Goal: Task Accomplishment & Management: Use online tool/utility

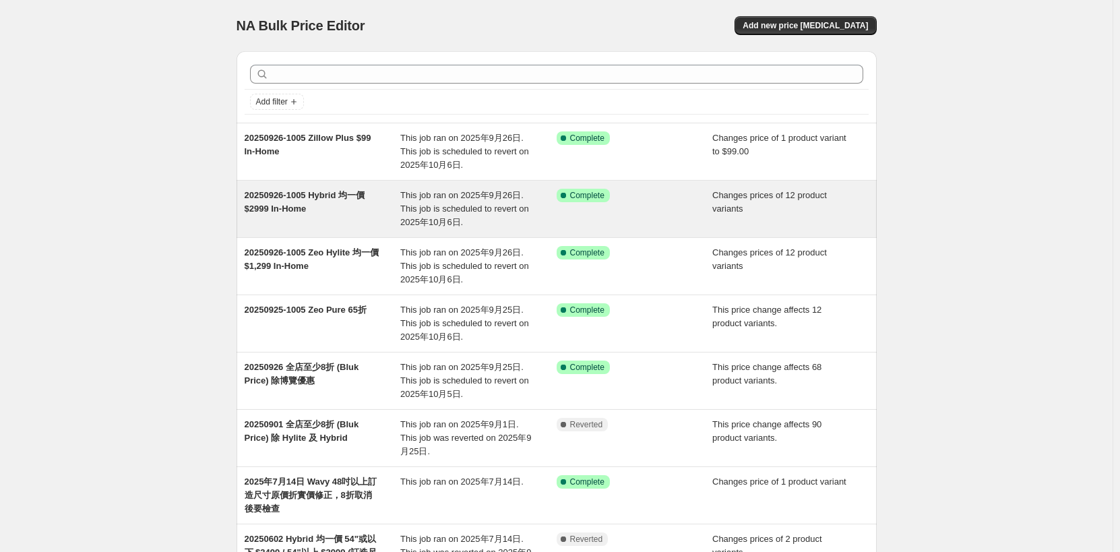
click at [346, 211] on div "20250926-1005 Hybrid 均一價 $2999 In-Home" at bounding box center [323, 209] width 156 height 40
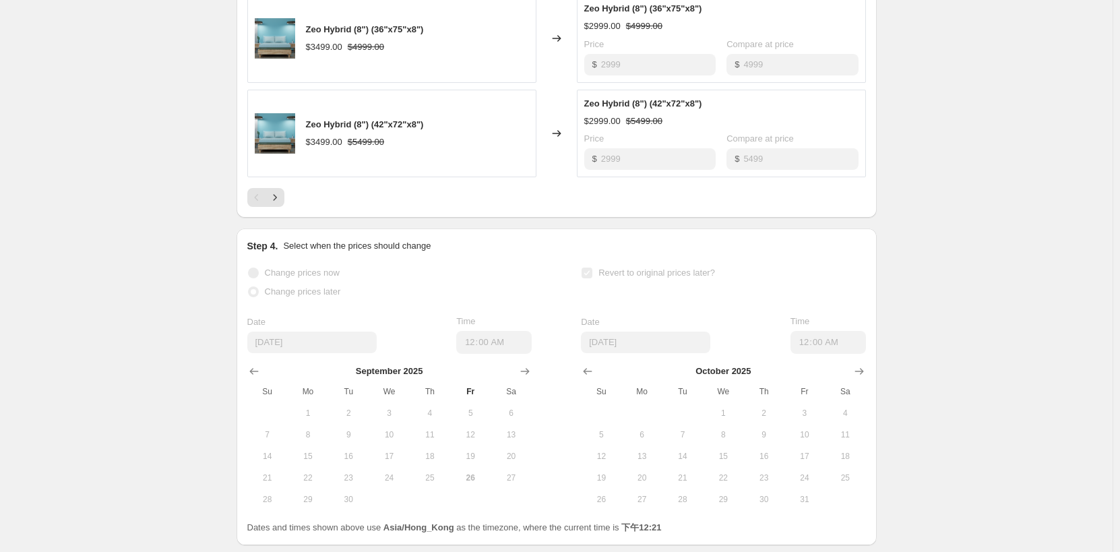
scroll to position [1002, 0]
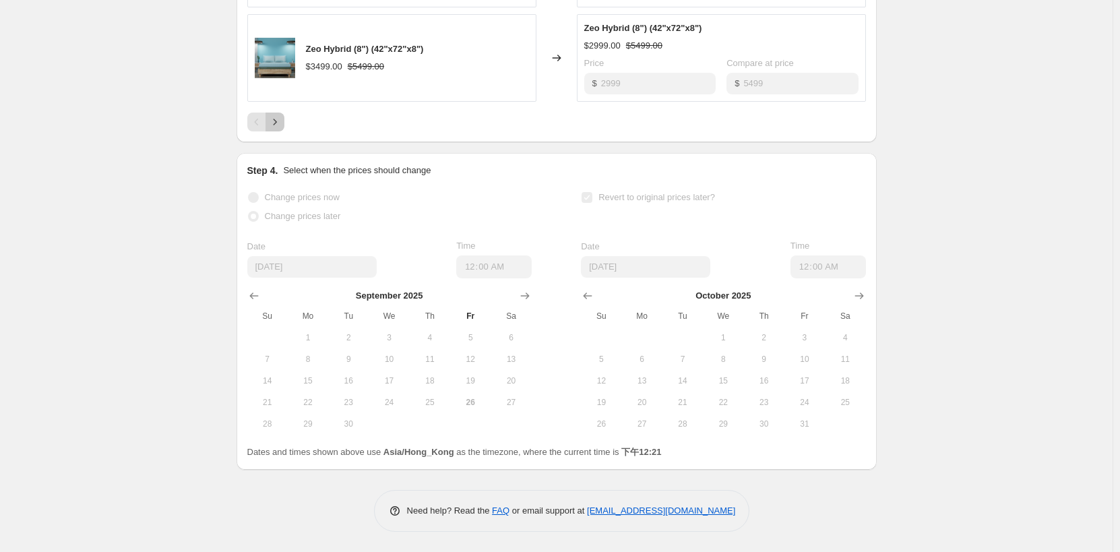
click at [278, 126] on icon "Next" at bounding box center [274, 121] width 13 height 13
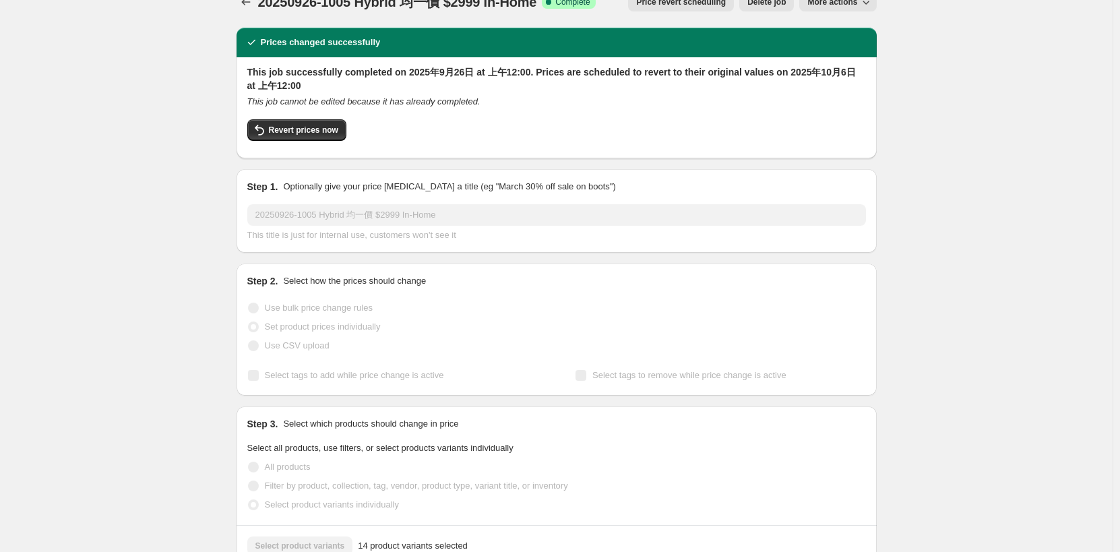
scroll to position [0, 0]
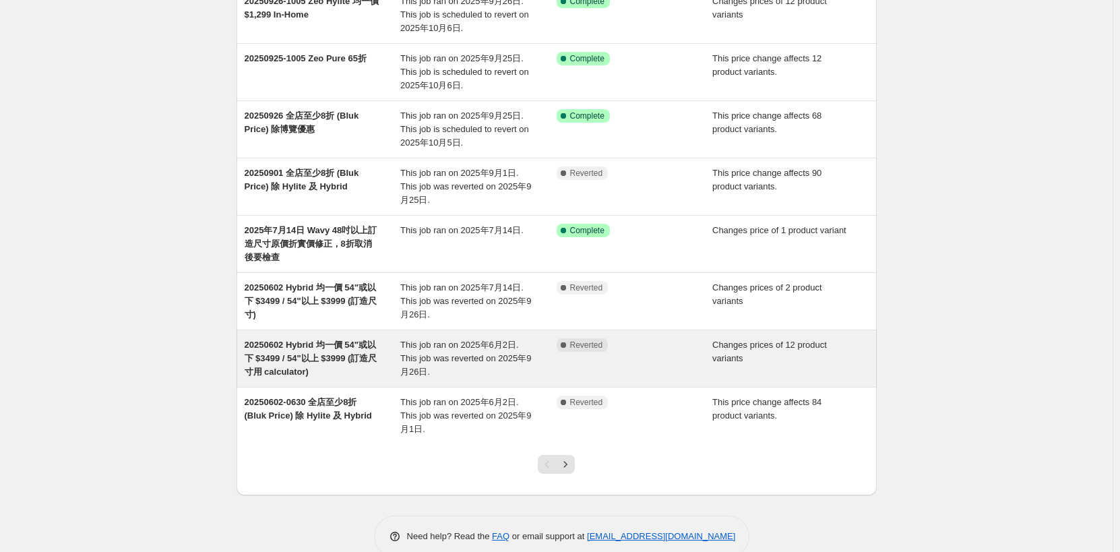
scroll to position [263, 0]
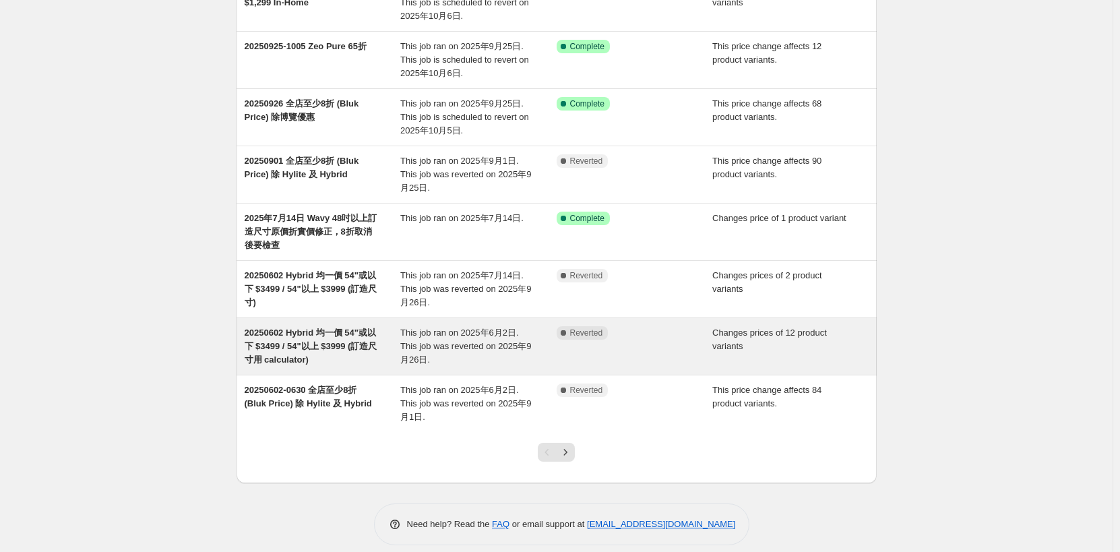
click at [334, 344] on span "20250602 Hybrid 均一價 54"或以下 $3499 / 54"以上 $3999 (訂造尺寸用 calculator)" at bounding box center [311, 345] width 133 height 37
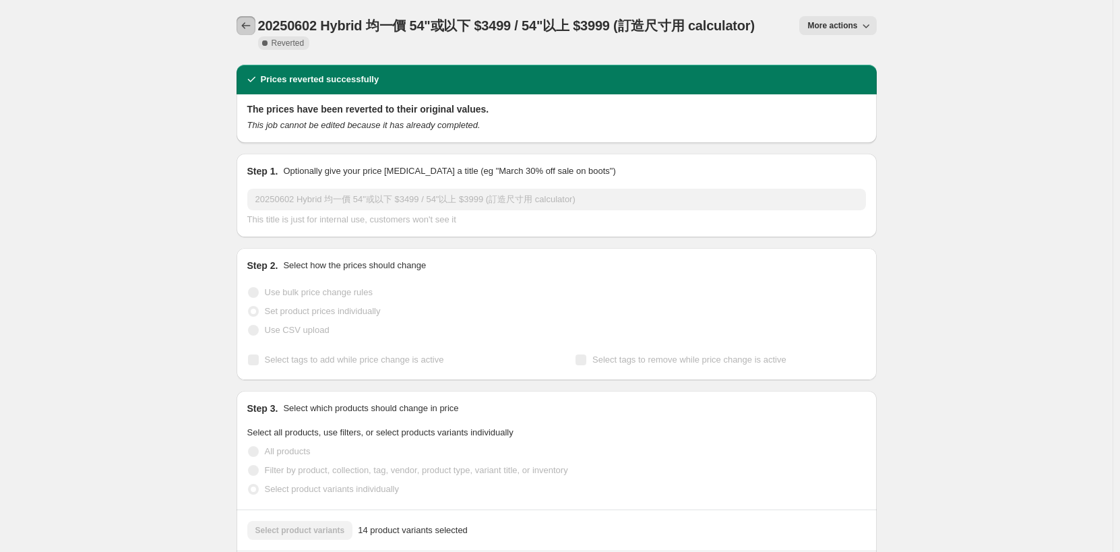
click at [250, 23] on icon "Price change jobs" at bounding box center [245, 25] width 13 height 13
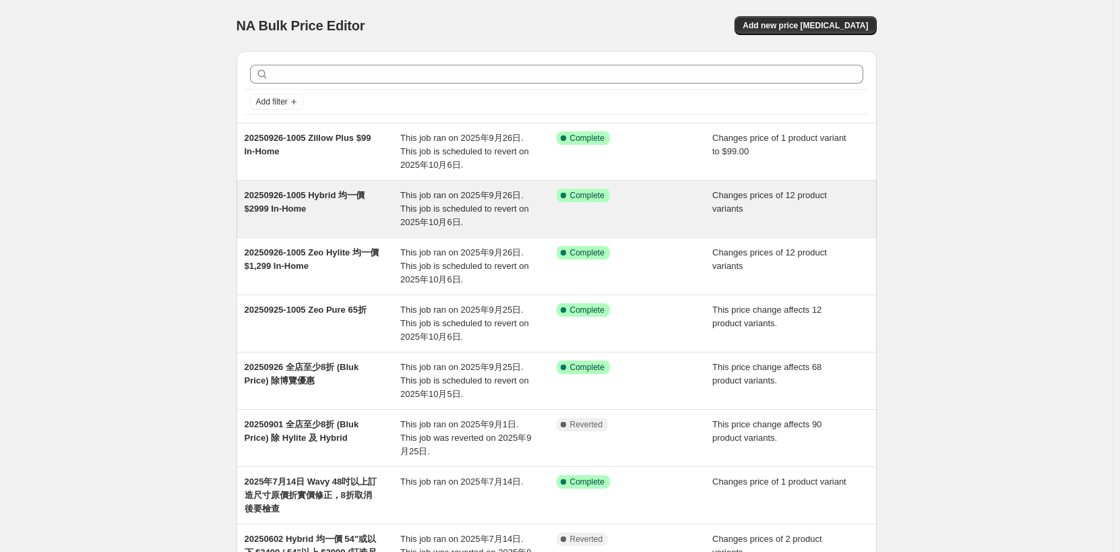
click at [340, 199] on span "20250926-1005 Hybrid 均一價 $2999 In-Home" at bounding box center [305, 202] width 120 height 24
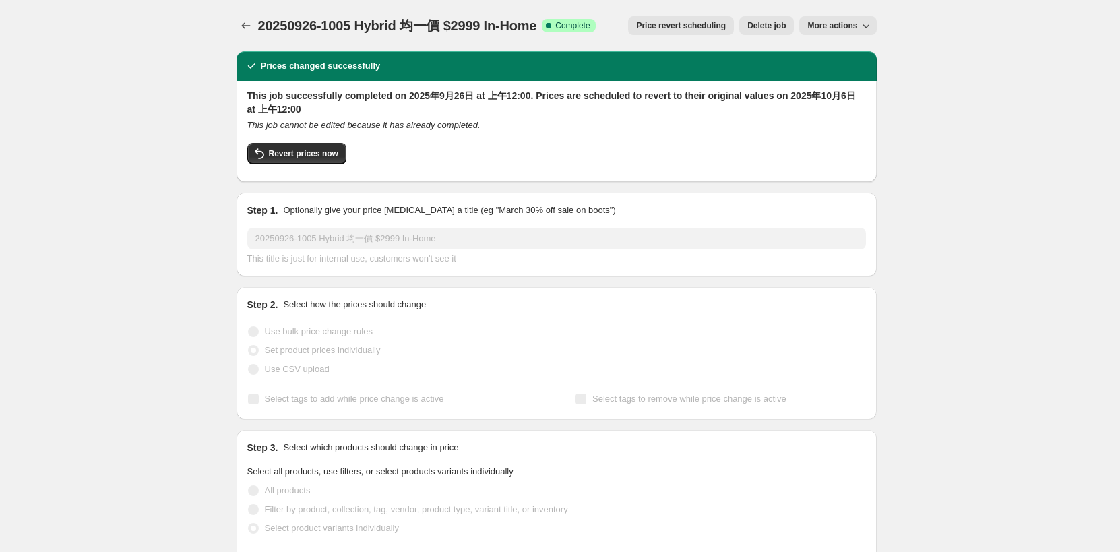
click at [767, 28] on span "Delete job" at bounding box center [766, 25] width 38 height 11
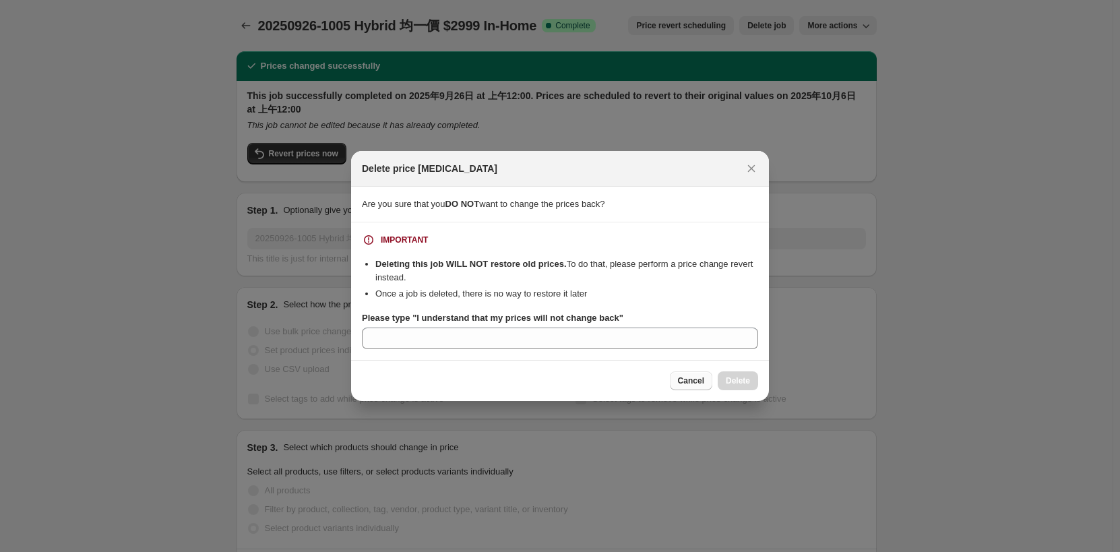
click at [680, 378] on span "Cancel" at bounding box center [691, 380] width 26 height 11
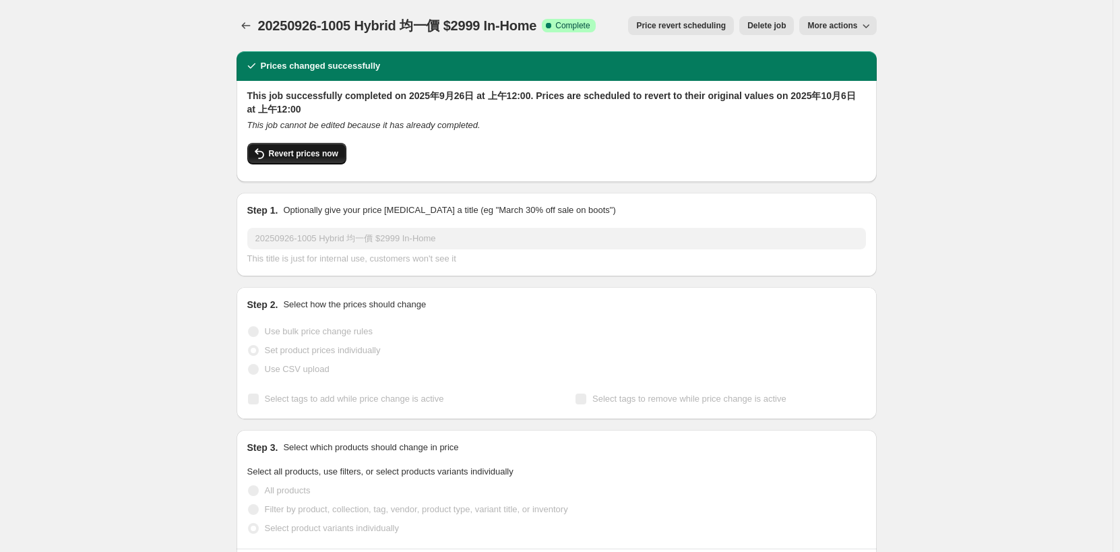
click at [321, 154] on span "Revert prices now" at bounding box center [303, 153] width 69 height 11
checkbox input "false"
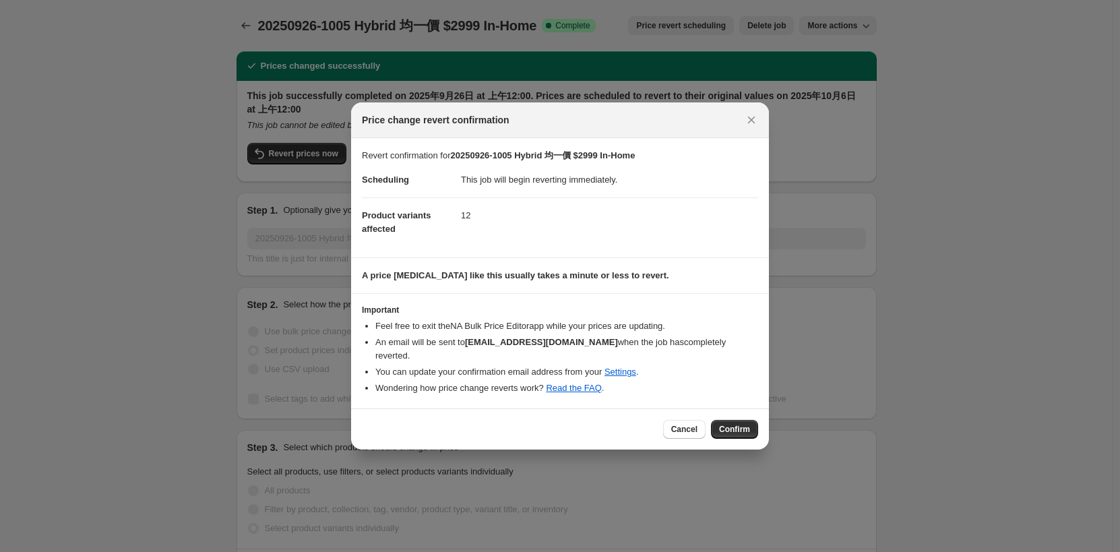
click at [734, 424] on span "Confirm" at bounding box center [734, 429] width 31 height 11
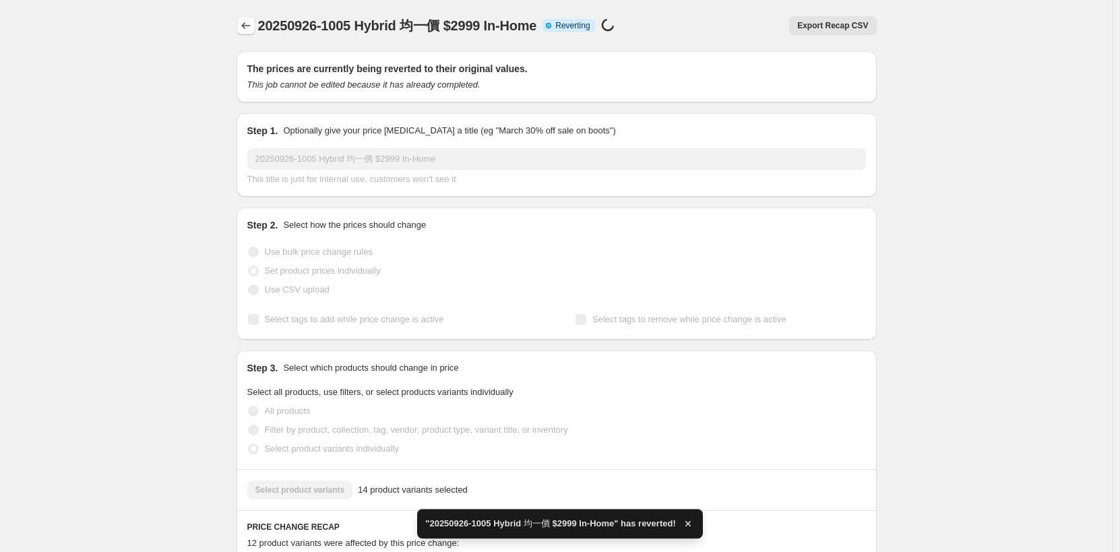
checkbox input "true"
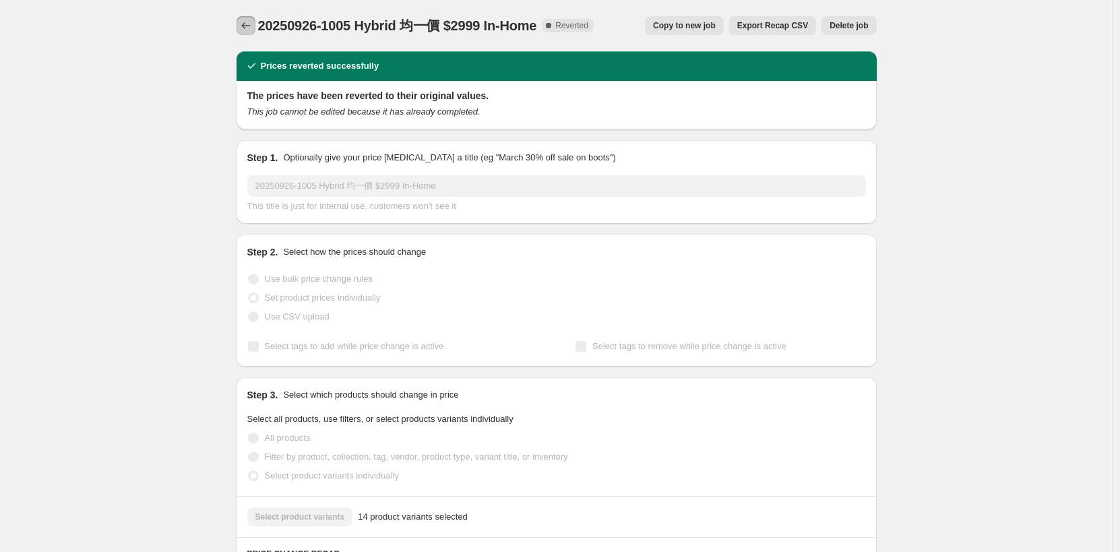
click at [252, 20] on icon "Price change jobs" at bounding box center [245, 25] width 13 height 13
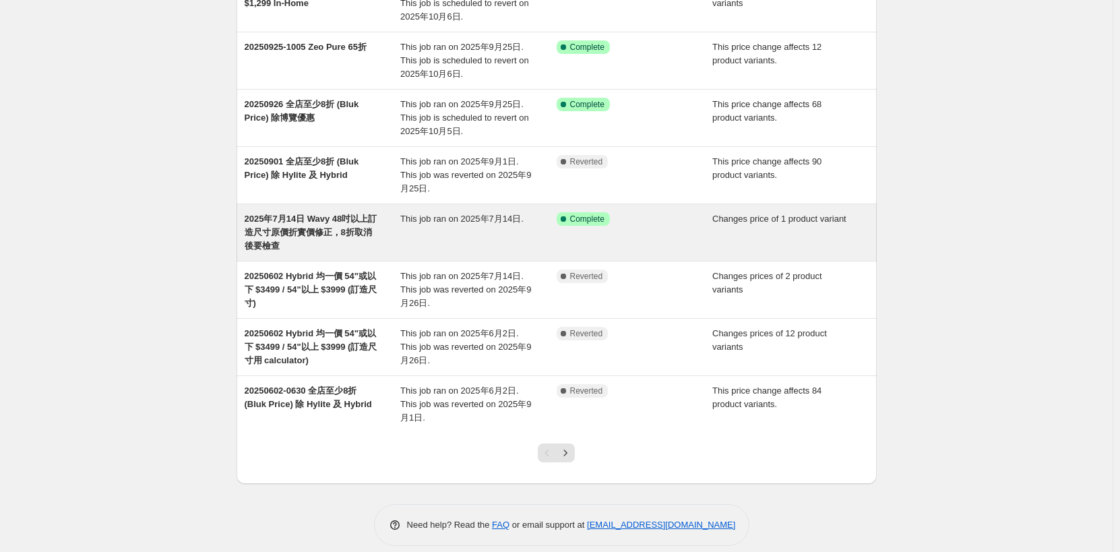
scroll to position [263, 0]
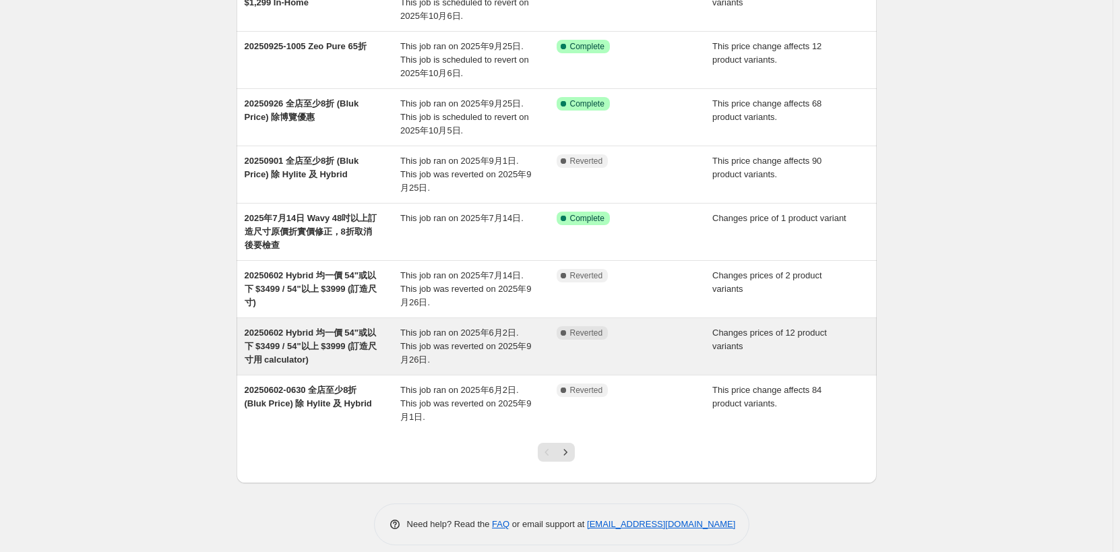
click at [352, 333] on span "20250602 Hybrid 均一價 54"或以下 $3499 / 54"以上 $3999 (訂造尺寸用 calculator)" at bounding box center [311, 345] width 133 height 37
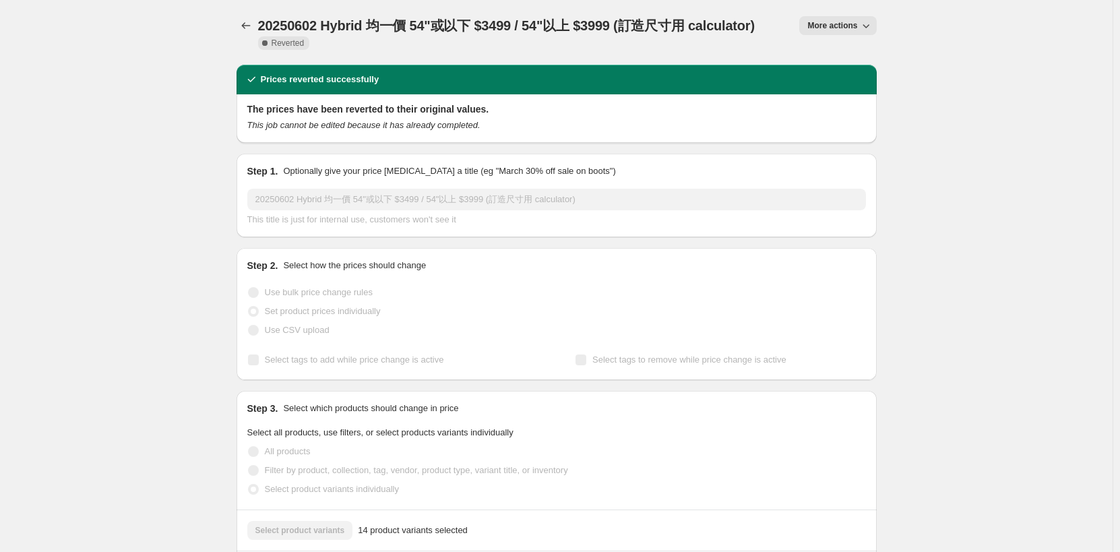
click at [872, 29] on icon "button" at bounding box center [865, 25] width 13 height 13
click at [864, 54] on span "Copy to new job" at bounding box center [844, 54] width 63 height 10
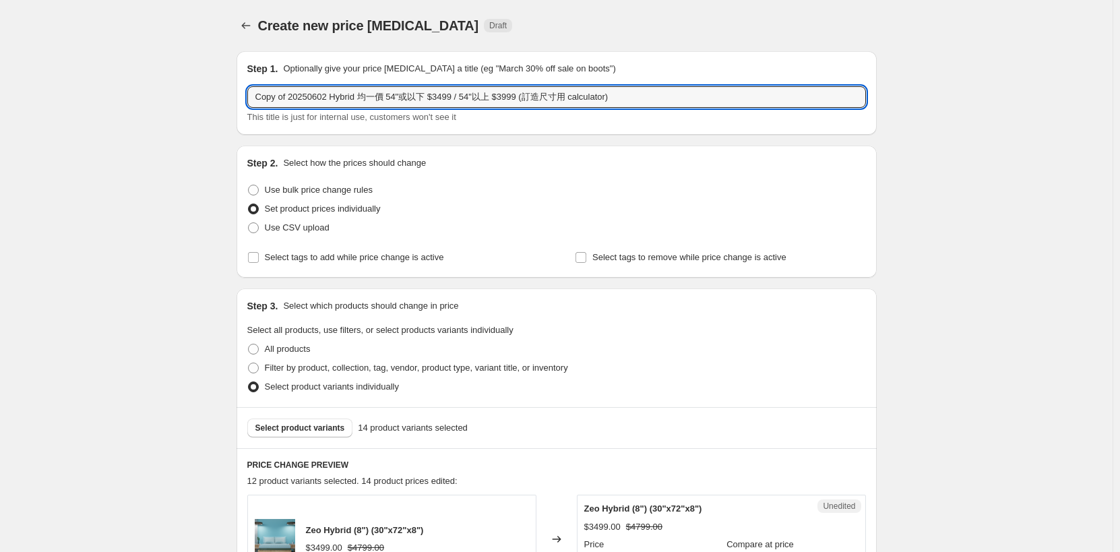
drag, startPoint x: 290, startPoint y: 98, endPoint x: 109, endPoint y: 100, distance: 181.2
drag, startPoint x: 284, startPoint y: 100, endPoint x: 295, endPoint y: 102, distance: 11.0
click at [295, 102] on input "20250602 Hybrid 均一價 54"或以下 $3499 / 54"以上 $3999 (訂造尺寸用 calculator)" at bounding box center [556, 97] width 618 height 22
drag, startPoint x: 373, startPoint y: 100, endPoint x: 420, endPoint y: 104, distance: 47.4
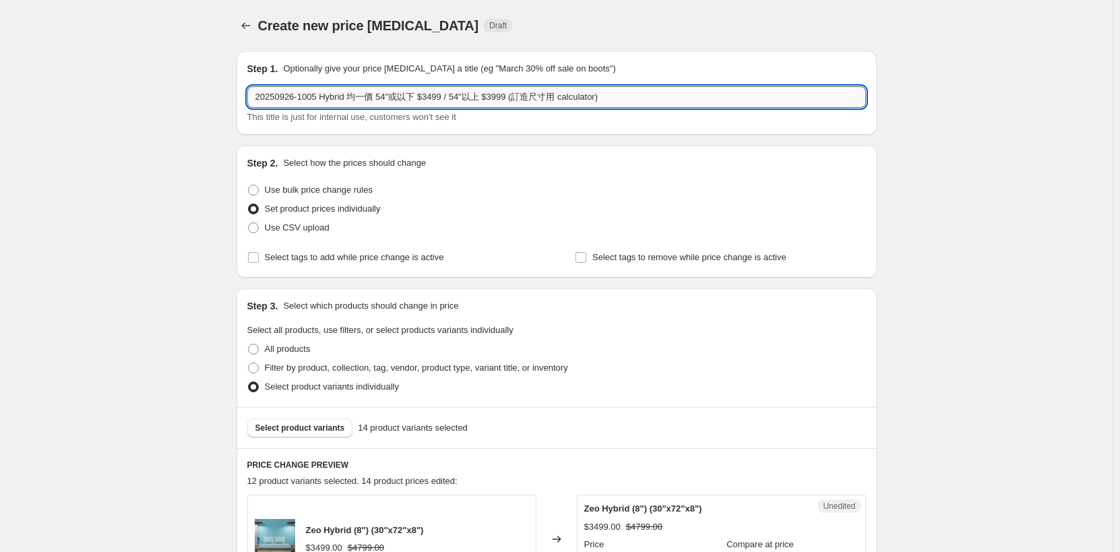
click at [420, 104] on input "20250926-1005 Hybrid 均一價 54"或以下 $3499 / 54"以上 $3999 (訂造尺寸用 calculator)" at bounding box center [556, 97] width 618 height 22
drag, startPoint x: 383, startPoint y: 103, endPoint x: 392, endPoint y: 102, distance: 9.5
click at [392, 102] on input "20250926-1005 Hybrid 均一價 $3499 / 54"以上 $3999 (訂造尺寸用 calculator)" at bounding box center [556, 97] width 618 height 22
drag, startPoint x: 401, startPoint y: 100, endPoint x: 658, endPoint y: 94, distance: 257.4
click at [658, 94] on input "20250926-1005 Hybrid 均一價 $2999 / 54"以上 $3999 (訂造尺寸用 calculator)" at bounding box center [556, 97] width 618 height 22
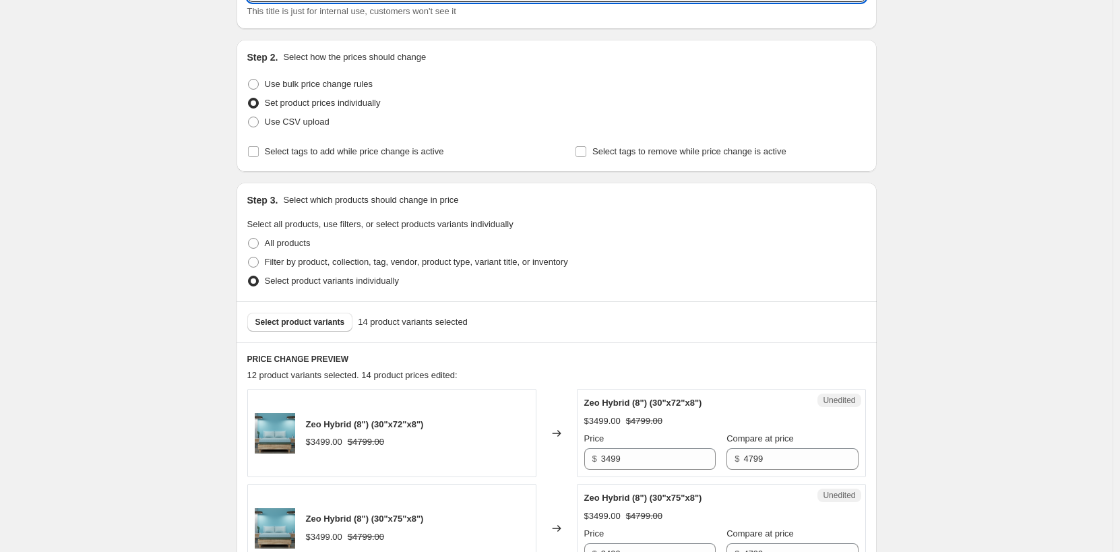
scroll to position [135, 0]
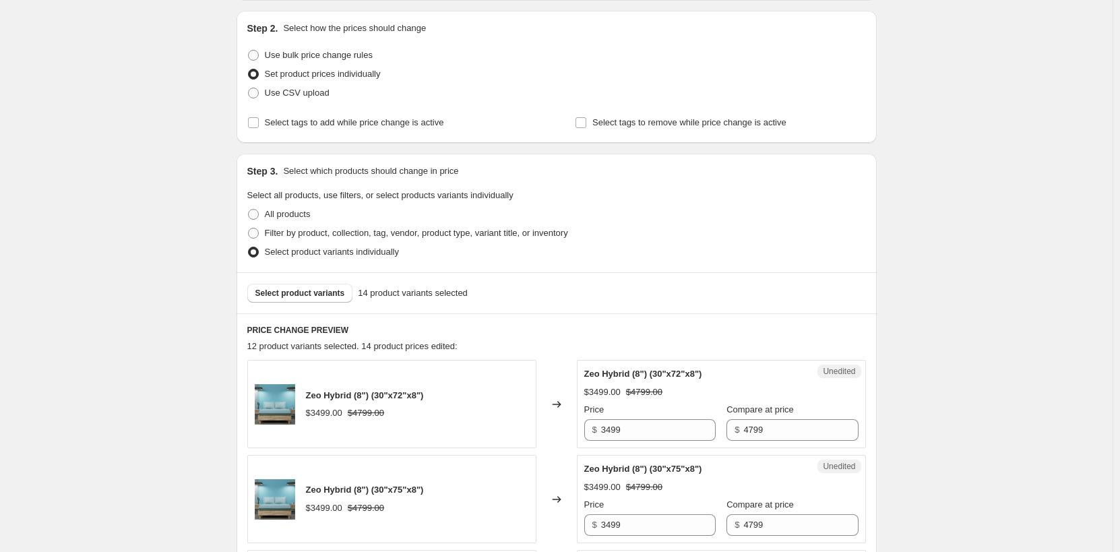
type input "20250926-1005 Hybrid 均一價 $2999 In-Home v2"
click at [330, 77] on span "Set product prices individually" at bounding box center [323, 74] width 116 height 10
click at [249, 69] on input "Set product prices individually" at bounding box center [248, 69] width 1 height 1
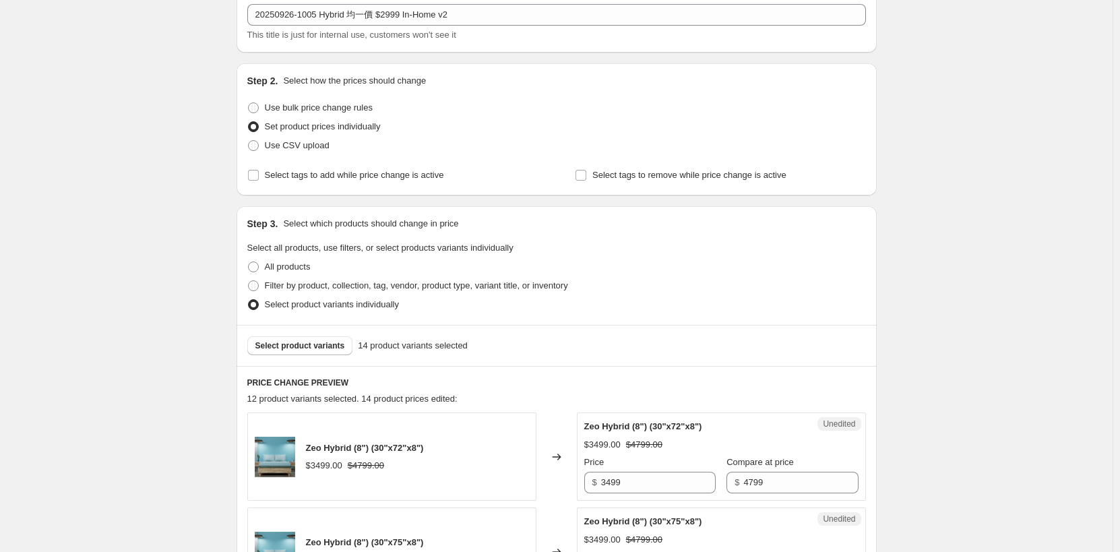
scroll to position [67, 0]
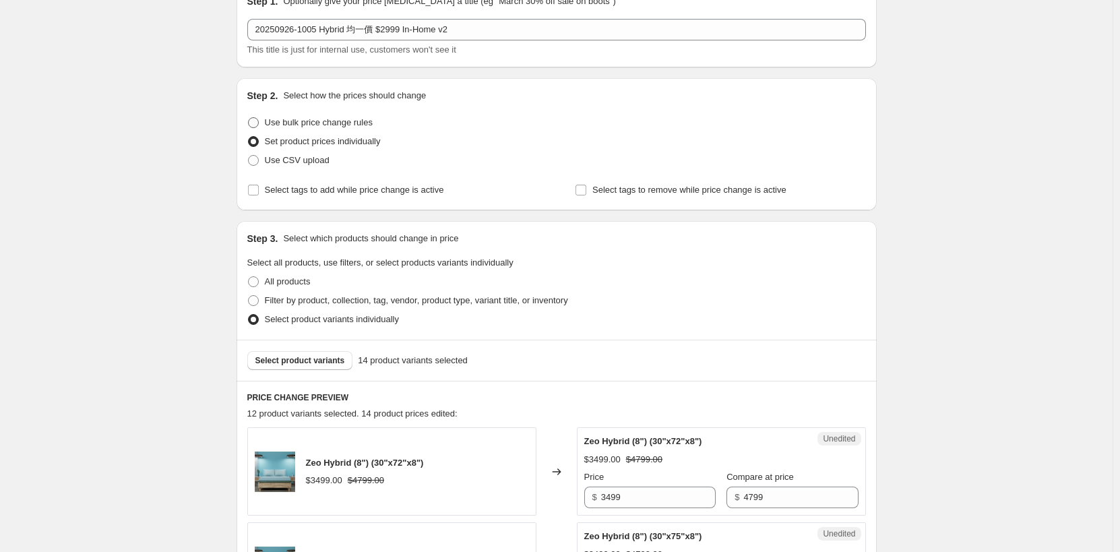
click at [331, 123] on span "Use bulk price change rules" at bounding box center [319, 122] width 108 height 10
click at [249, 118] on input "Use bulk price change rules" at bounding box center [248, 117] width 1 height 1
radio input "true"
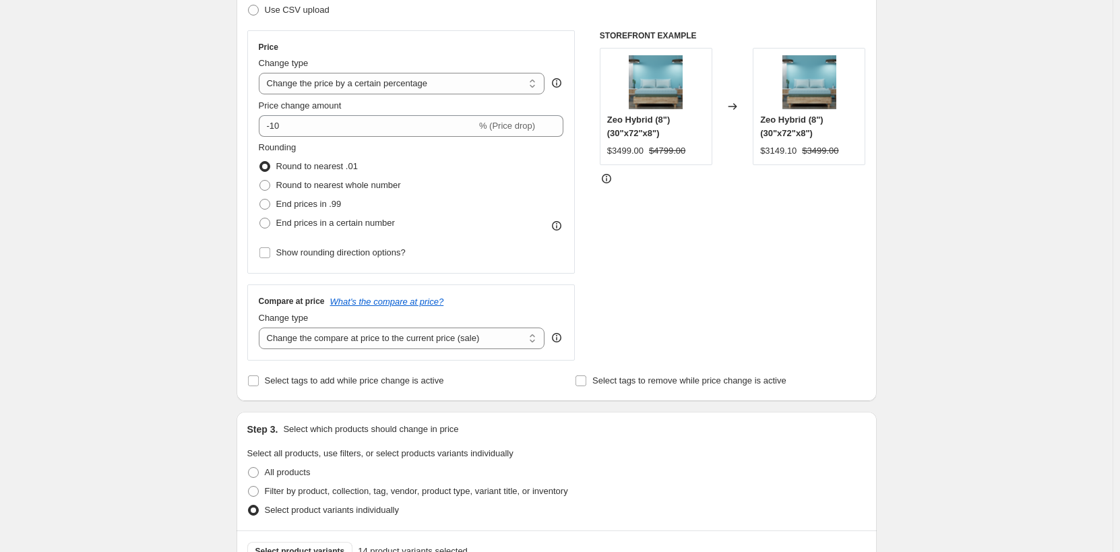
scroll to position [202, 0]
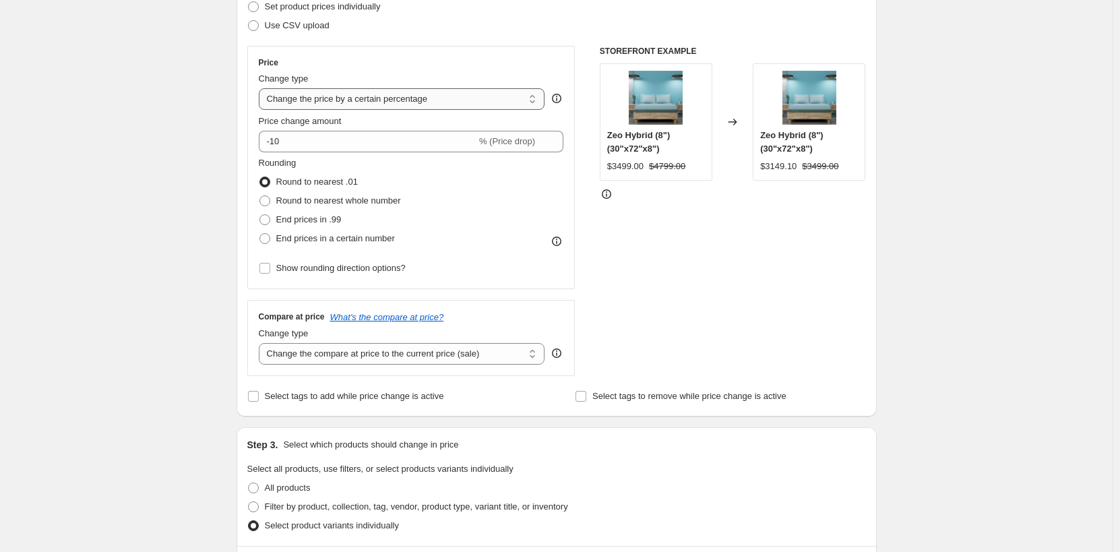
click at [368, 110] on select "Change the price to a certain amount Change the price by a certain amount Chang…" at bounding box center [402, 99] width 286 height 22
select select "by"
click at [261, 88] on select "Change the price to a certain amount Change the price by a certain amount Chang…" at bounding box center [402, 99] width 286 height 22
type input "-10.00"
click at [337, 106] on select "Change the price to a certain amount Change the price by a certain amount Chang…" at bounding box center [402, 99] width 286 height 22
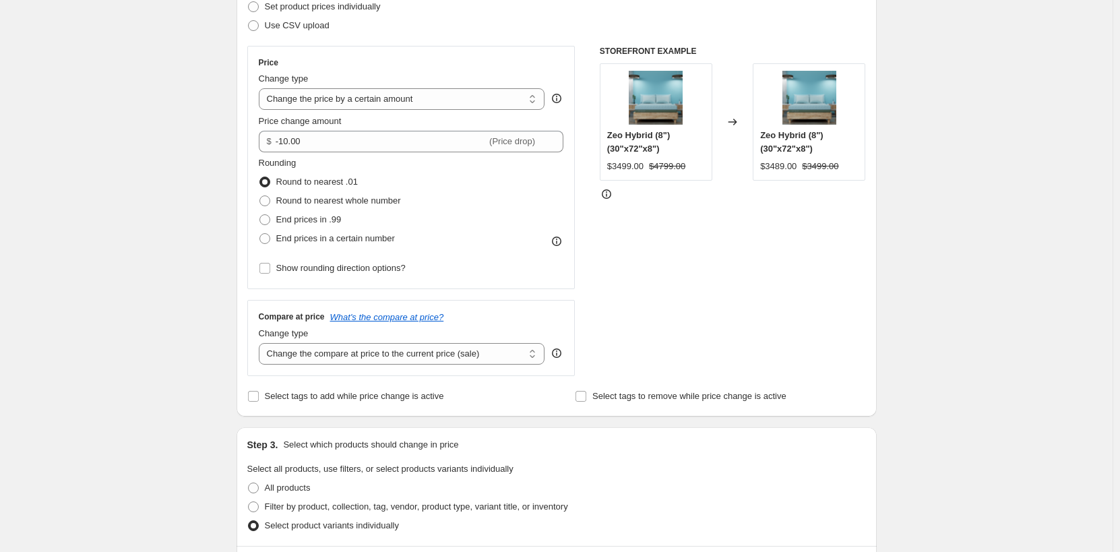
select select "to"
click at [261, 88] on select "Change the price to a certain amount Change the price by a certain amount Chang…" at bounding box center [402, 99] width 286 height 22
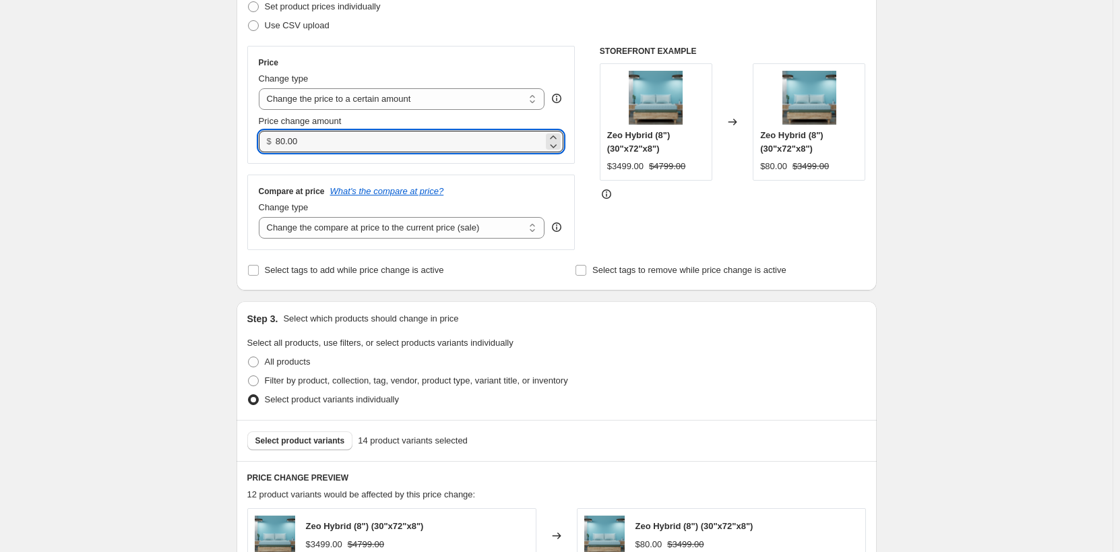
drag, startPoint x: 311, startPoint y: 141, endPoint x: 164, endPoint y: 147, distance: 147.6
click at [164, 147] on div "Create new price [MEDICAL_DATA]. This page is ready Create new price [MEDICAL_D…" at bounding box center [556, 429] width 1112 height 1262
type input "2999.00"
click at [205, 188] on div "Create new price [MEDICAL_DATA]. This page is ready Create new price [MEDICAL_D…" at bounding box center [556, 429] width 1112 height 1262
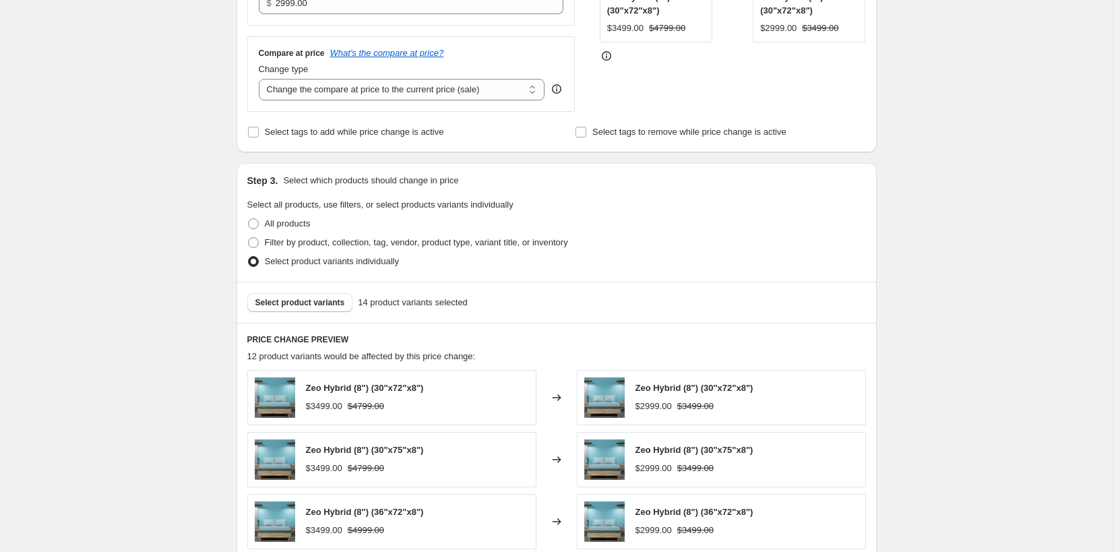
scroll to position [606, 0]
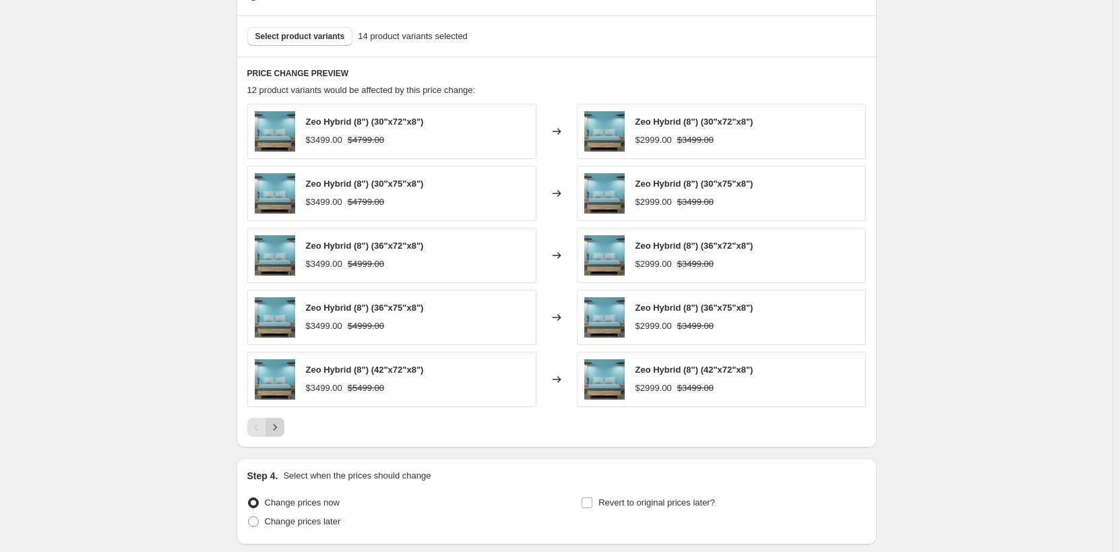
click at [278, 433] on icon "Next" at bounding box center [274, 426] width 13 height 13
click at [282, 430] on icon "Next" at bounding box center [274, 426] width 13 height 13
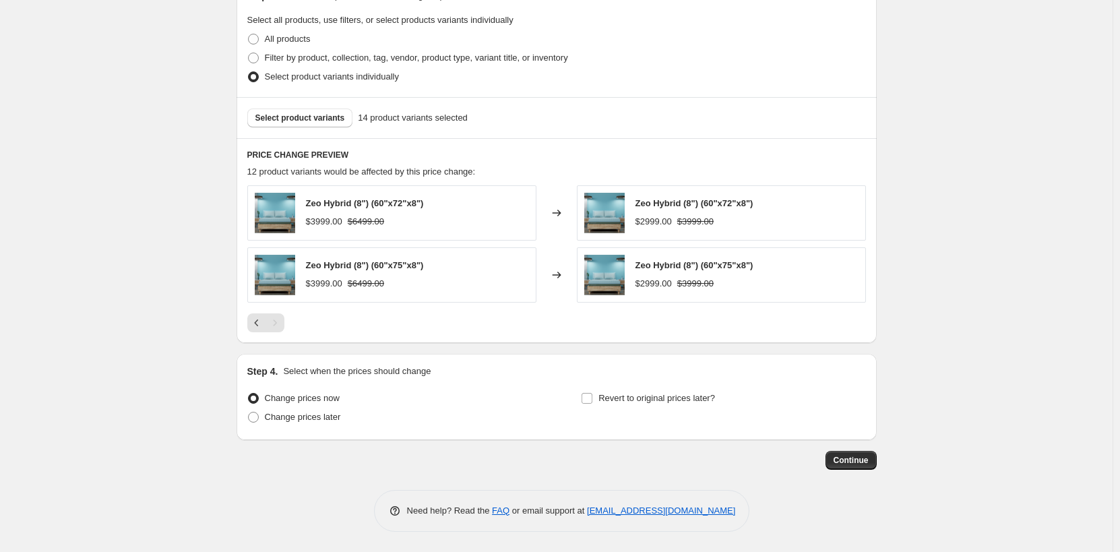
scroll to position [525, 0]
click at [624, 395] on span "Revert to original prices later?" at bounding box center [656, 398] width 117 height 10
click at [592, 395] on input "Revert to original prices later?" at bounding box center [586, 398] width 11 height 11
checkbox input "true"
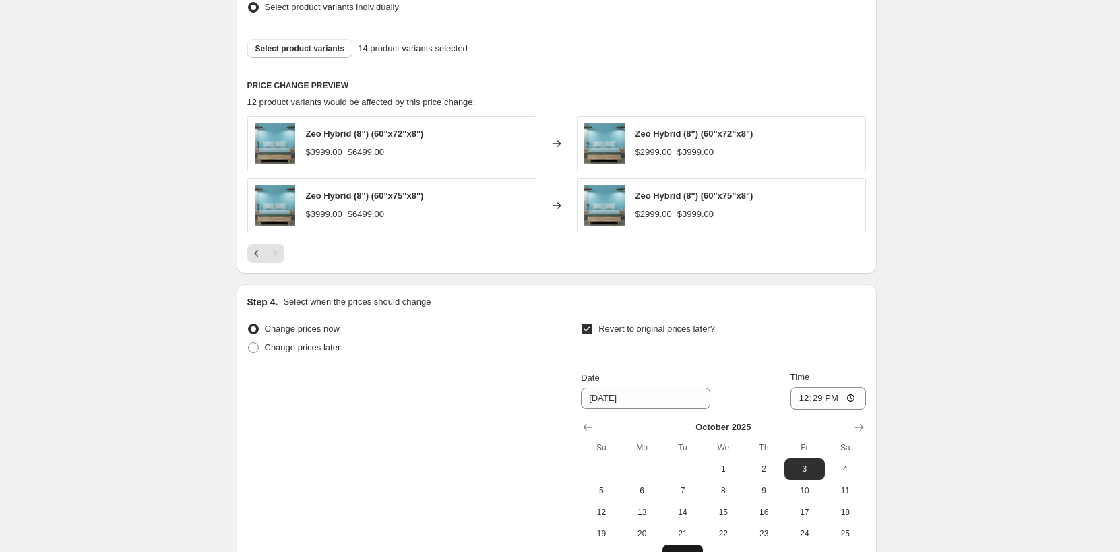
scroll to position [756, 0]
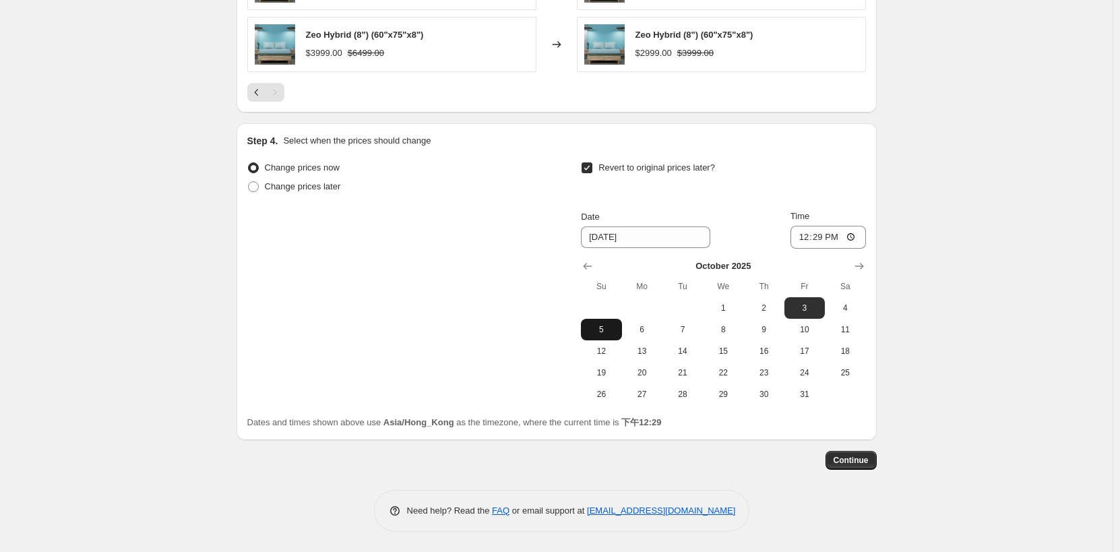
click at [620, 334] on button "5" at bounding box center [601, 330] width 40 height 22
type input "[DATE]"
click at [837, 239] on input "12:29" at bounding box center [827, 237] width 75 height 23
type input "12:59"
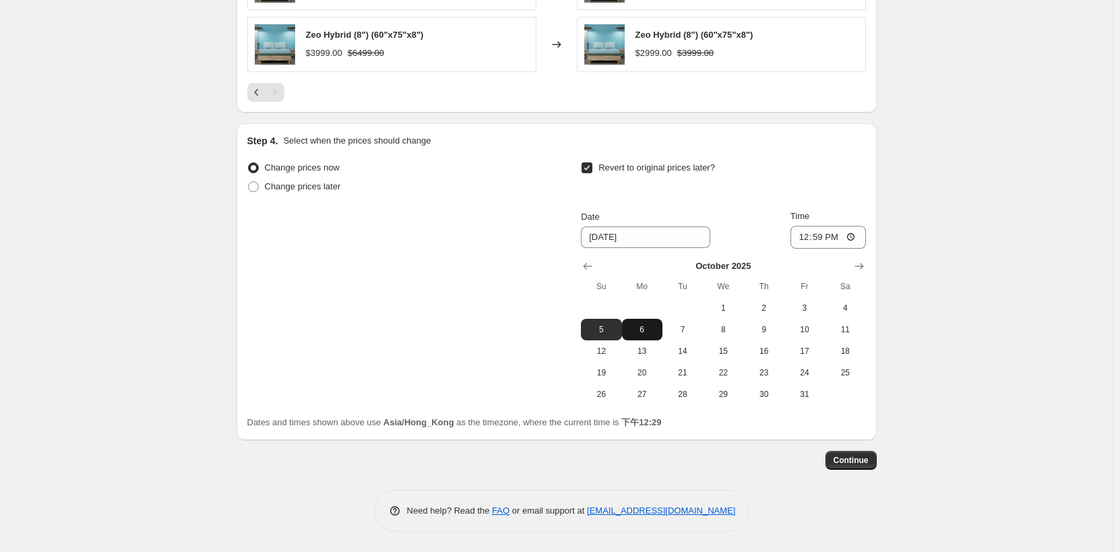
click at [640, 329] on span "6" at bounding box center [642, 329] width 30 height 11
type input "[DATE]"
click at [827, 236] on input "12:59" at bounding box center [827, 237] width 75 height 23
click at [866, 239] on input "12:59" at bounding box center [827, 237] width 75 height 23
click at [856, 236] on input "12:59" at bounding box center [827, 237] width 75 height 23
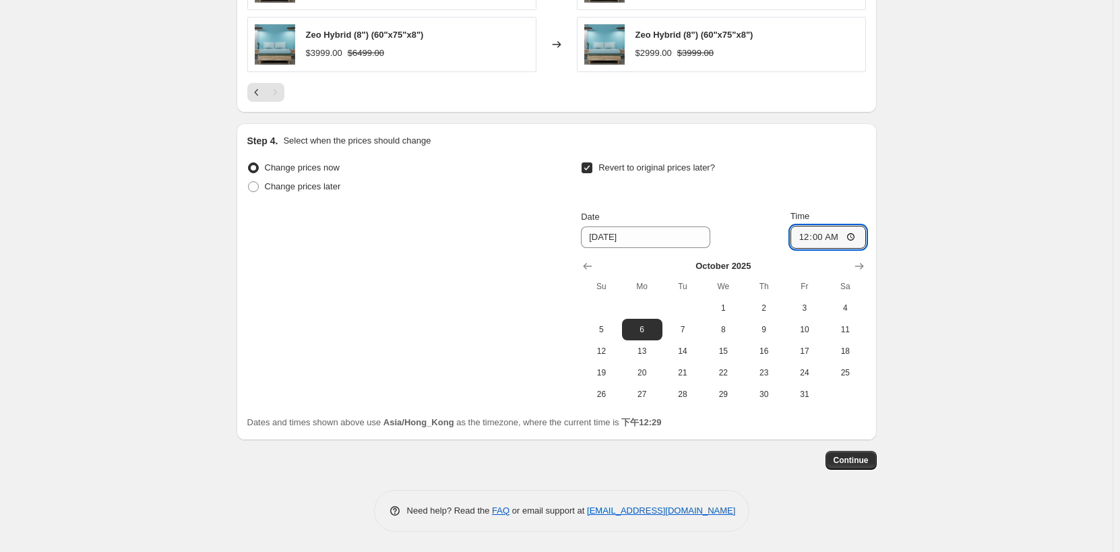
type input "00:00"
click at [860, 464] on span "Continue" at bounding box center [850, 460] width 35 height 11
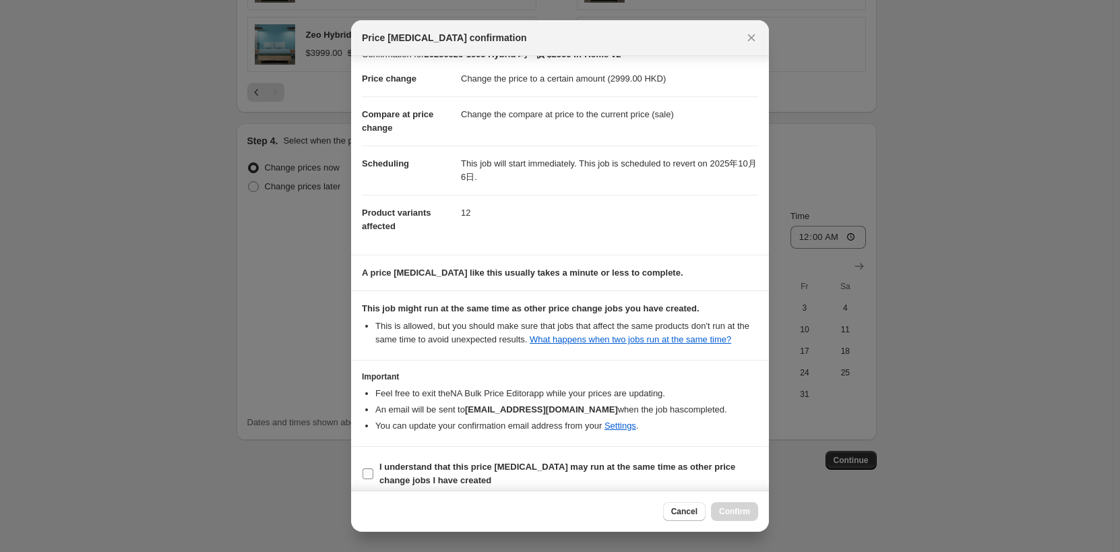
scroll to position [29, 0]
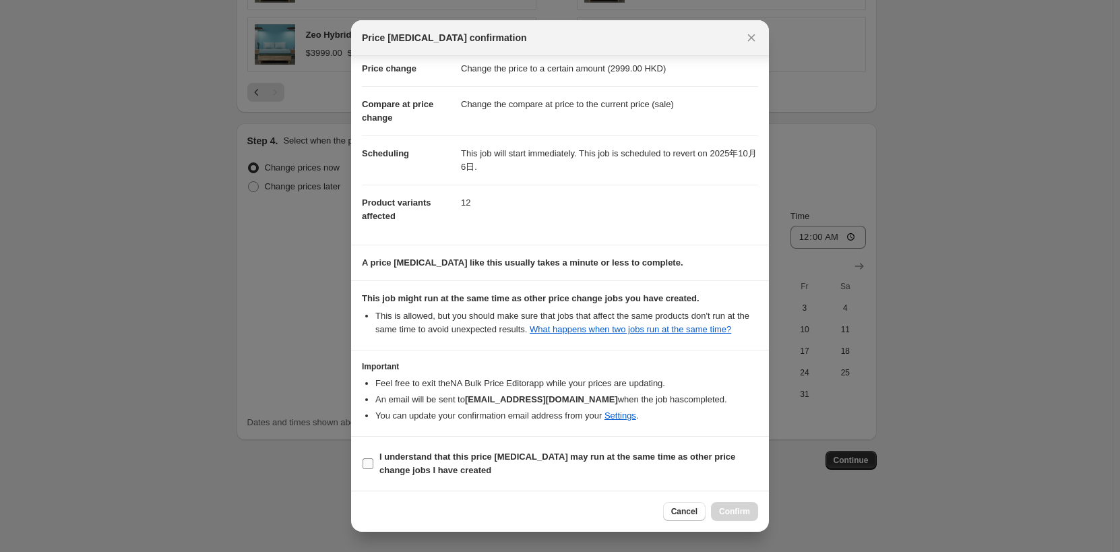
click at [556, 468] on span "I understand that this price [MEDICAL_DATA] may run at the same time as other p…" at bounding box center [568, 463] width 379 height 27
click at [373, 468] on input "I understand that this price [MEDICAL_DATA] may run at the same time as other p…" at bounding box center [367, 463] width 11 height 11
checkbox input "true"
click at [751, 517] on button "Confirm" at bounding box center [734, 511] width 47 height 19
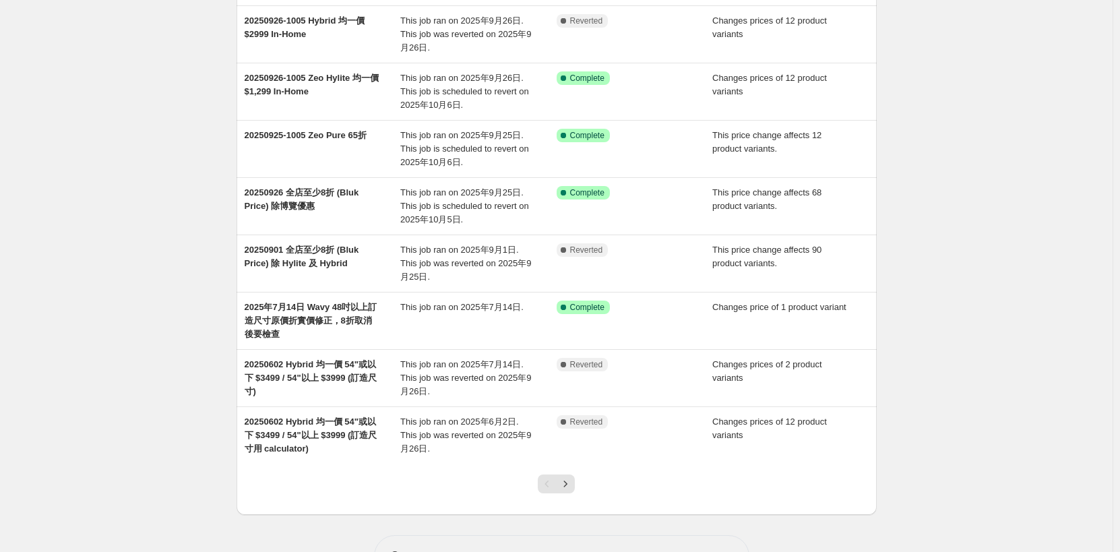
scroll to position [269, 0]
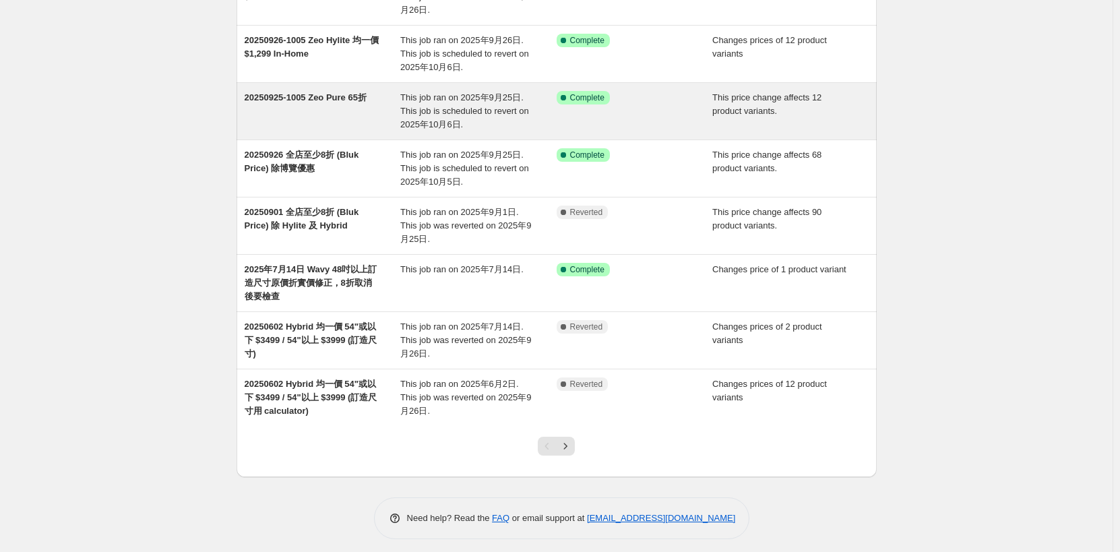
click at [317, 109] on div "20250925-1005 Zeo Pure 65折" at bounding box center [323, 111] width 156 height 40
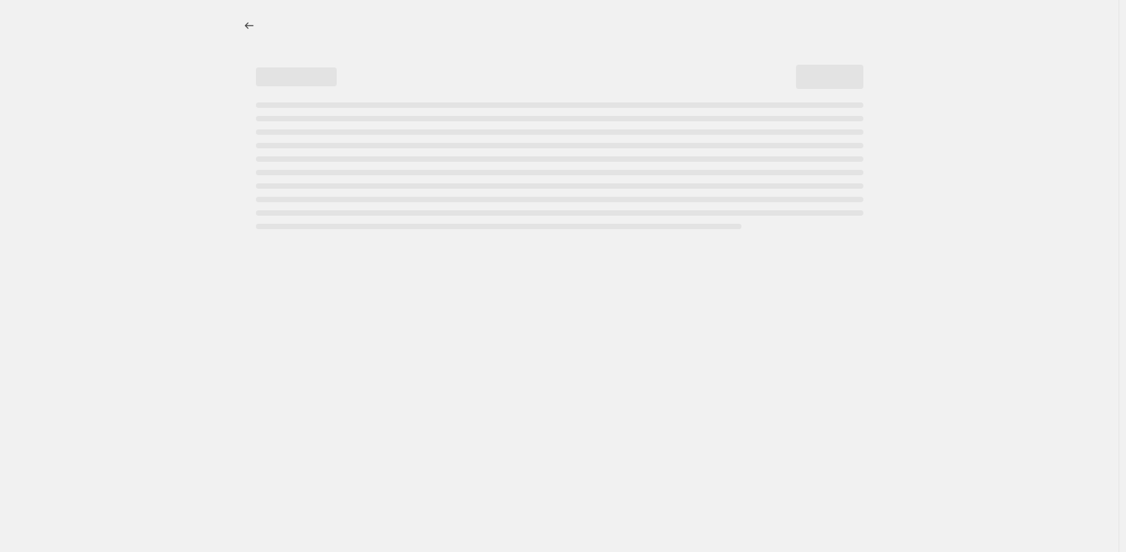
select select "pcap"
select select "no_change"
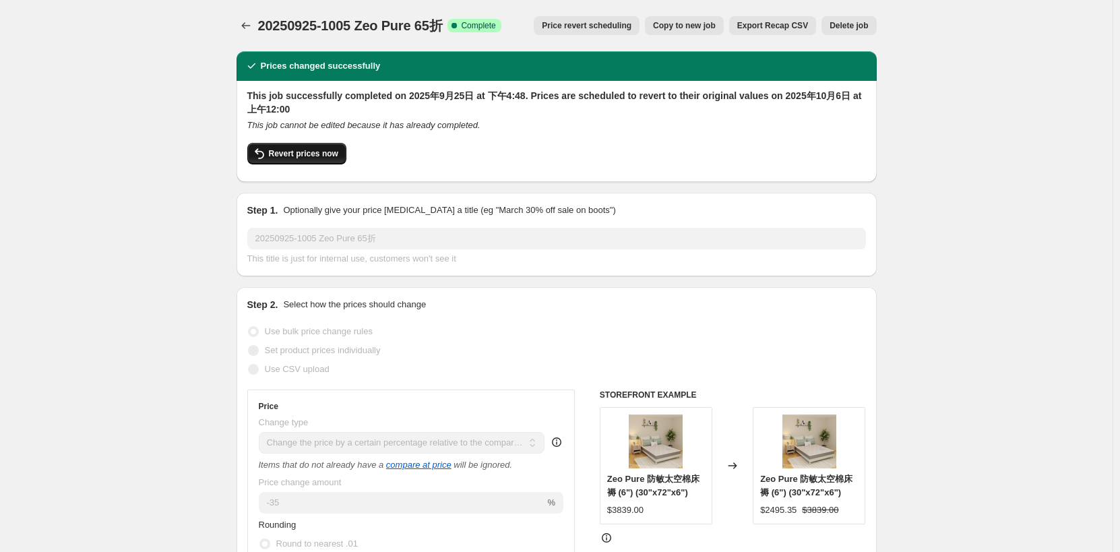
click at [298, 156] on span "Revert prices now" at bounding box center [303, 153] width 69 height 11
checkbox input "false"
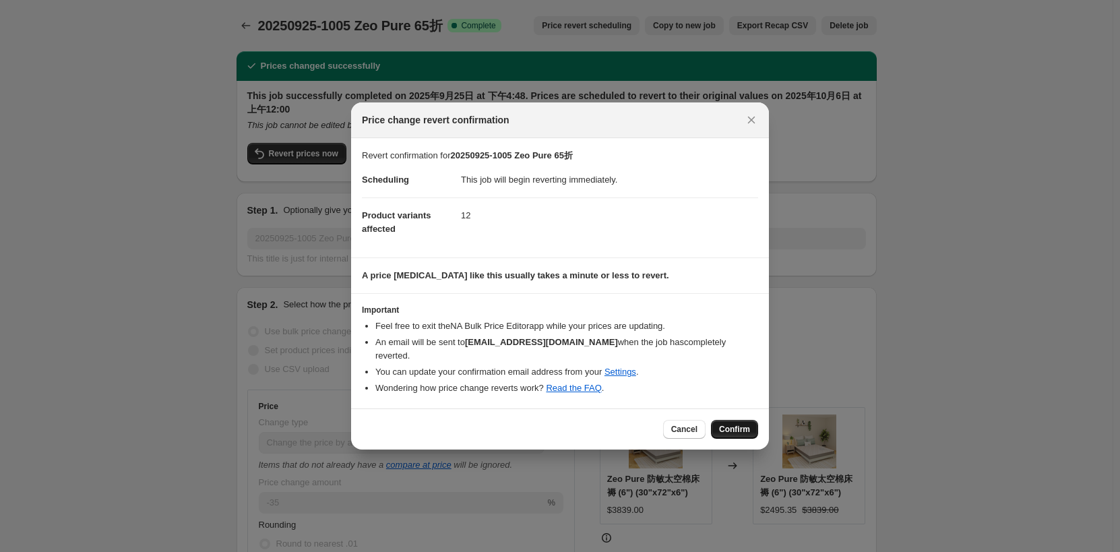
click at [738, 420] on button "Confirm" at bounding box center [734, 429] width 47 height 19
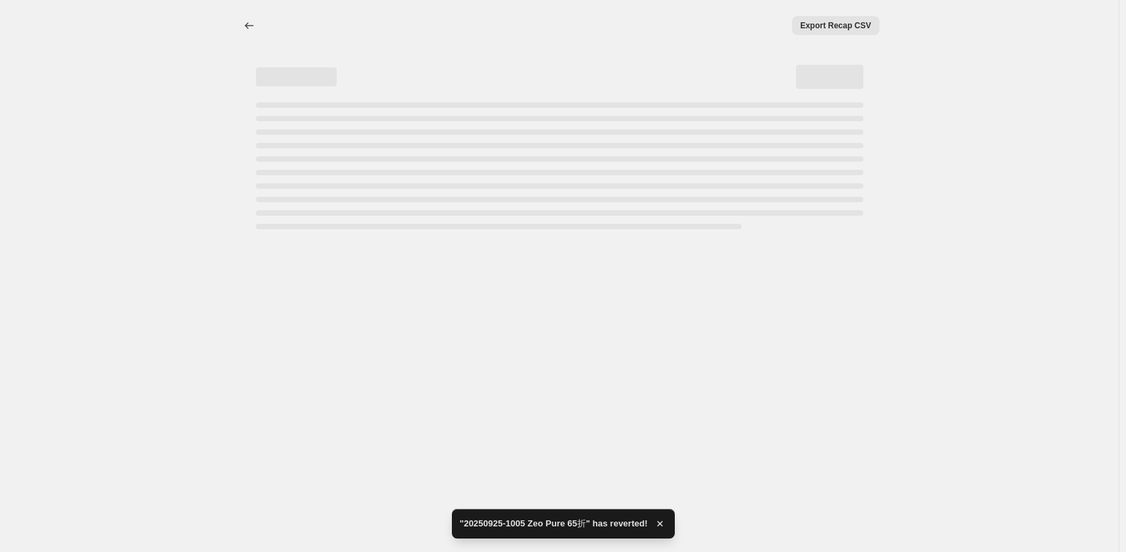
select select "pcap"
select select "no_change"
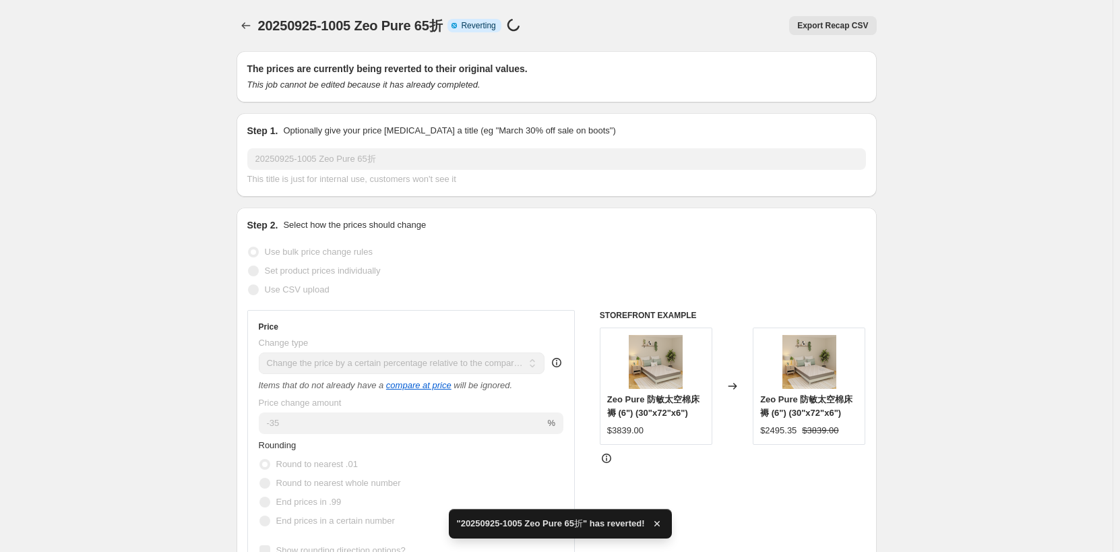
checkbox input "true"
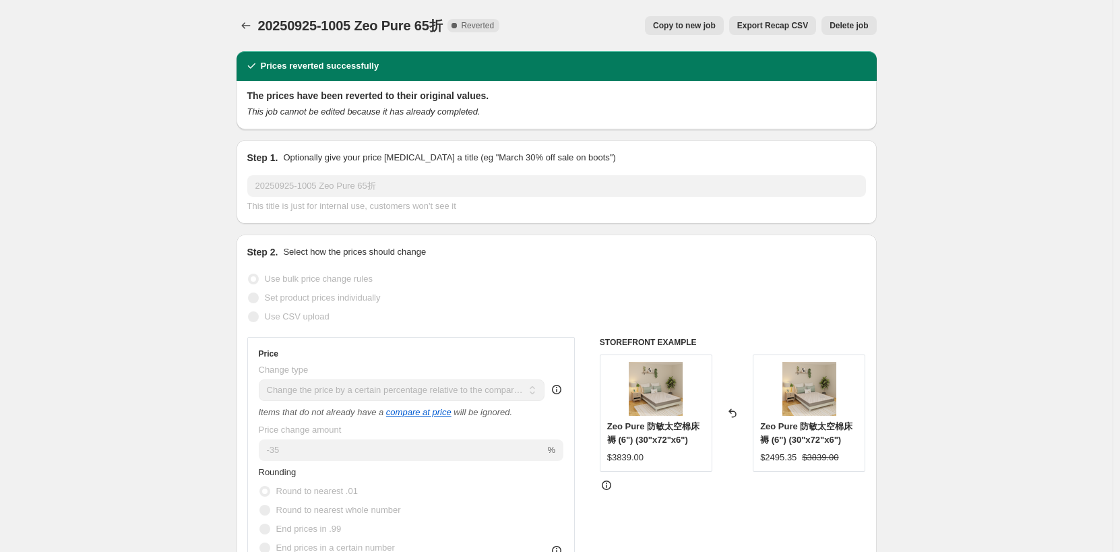
click at [701, 25] on span "Copy to new job" at bounding box center [684, 25] width 63 height 11
select select "pcap"
select select "no_change"
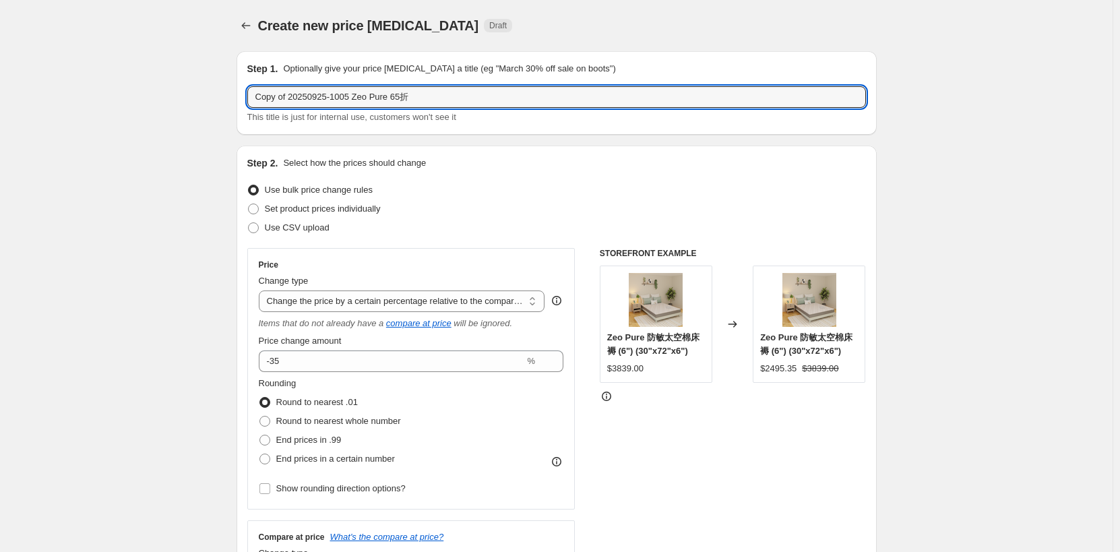
drag, startPoint x: 292, startPoint y: 100, endPoint x: 229, endPoint y: 98, distance: 62.7
click at [509, 94] on input "20250925-1005 Zeo Pure 65折" at bounding box center [556, 97] width 618 height 22
type input "20250925-1005 Zeo Pure 65折 v2"
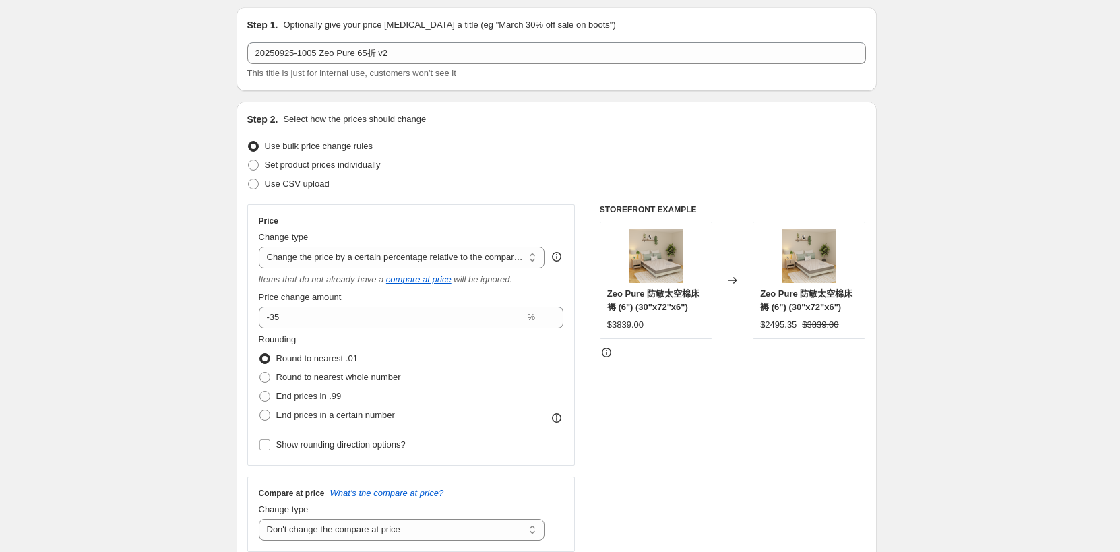
scroll to position [67, 0]
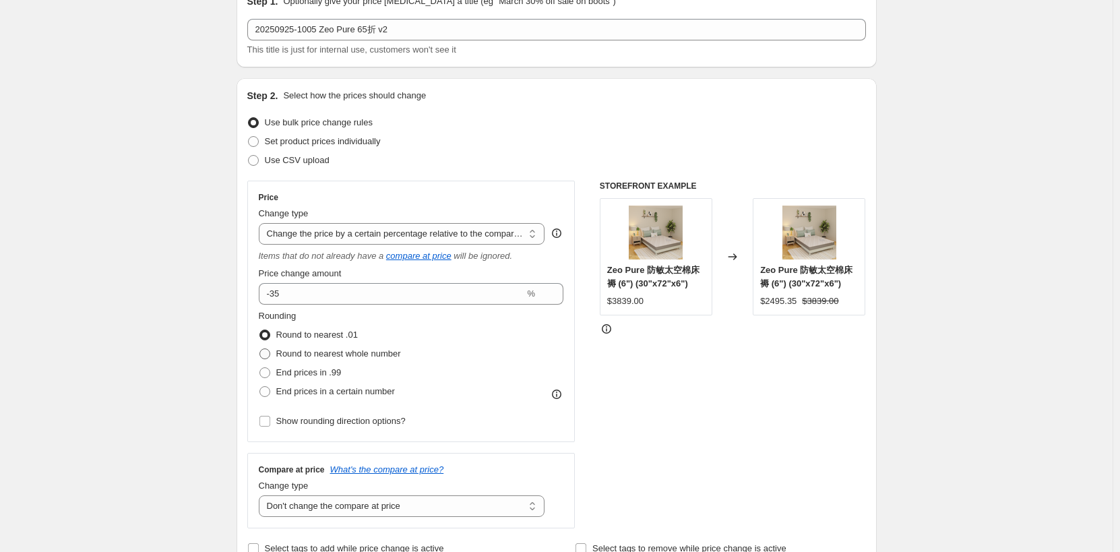
click at [361, 357] on span "Round to nearest whole number" at bounding box center [338, 353] width 125 height 10
click at [260, 349] on input "Round to nearest whole number" at bounding box center [259, 348] width 1 height 1
radio input "true"
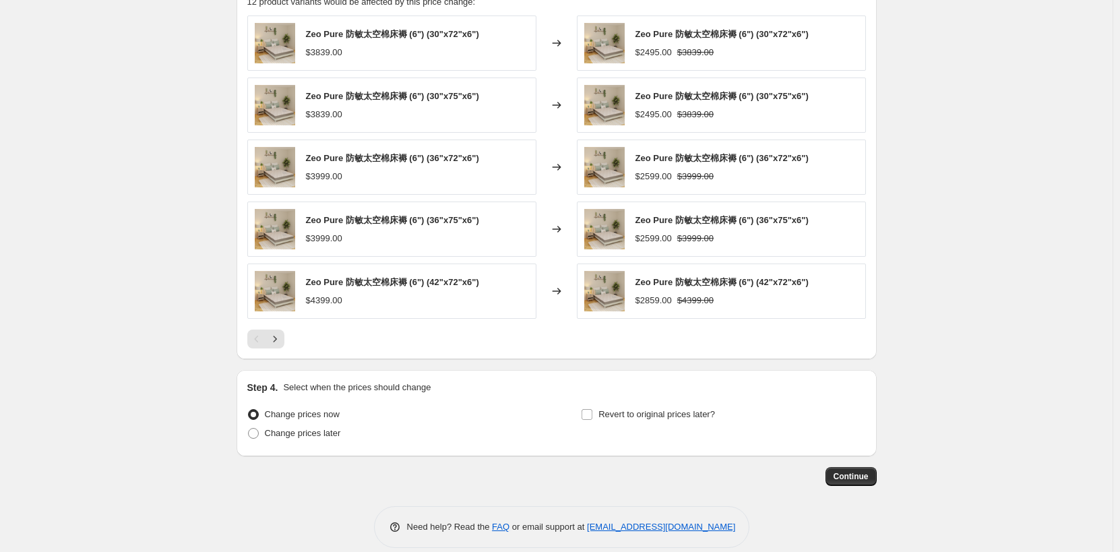
scroll to position [854, 0]
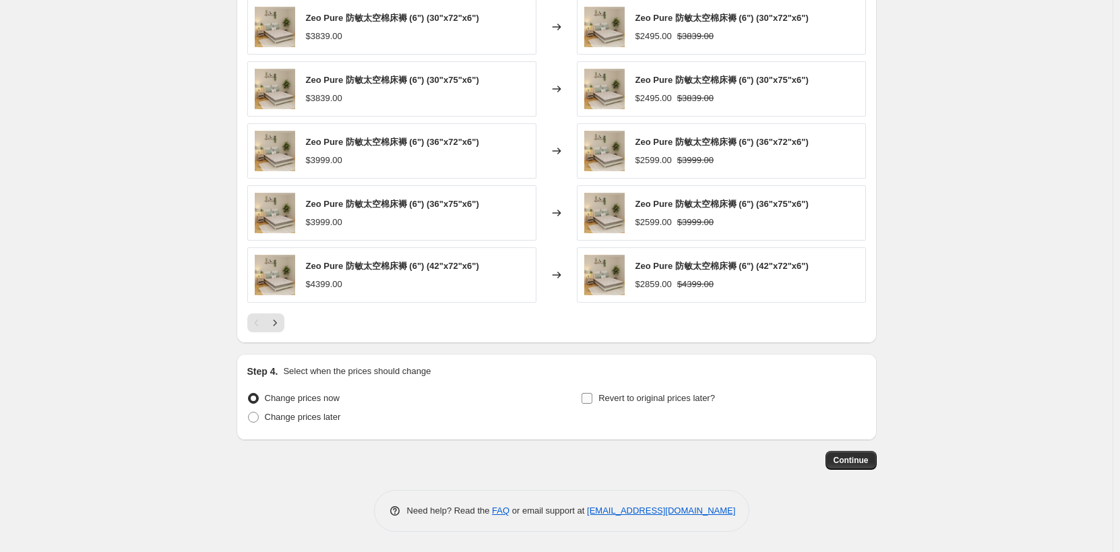
click at [680, 403] on span "Revert to original prices later?" at bounding box center [656, 398] width 117 height 10
click at [592, 404] on input "Revert to original prices later?" at bounding box center [586, 398] width 11 height 11
checkbox input "true"
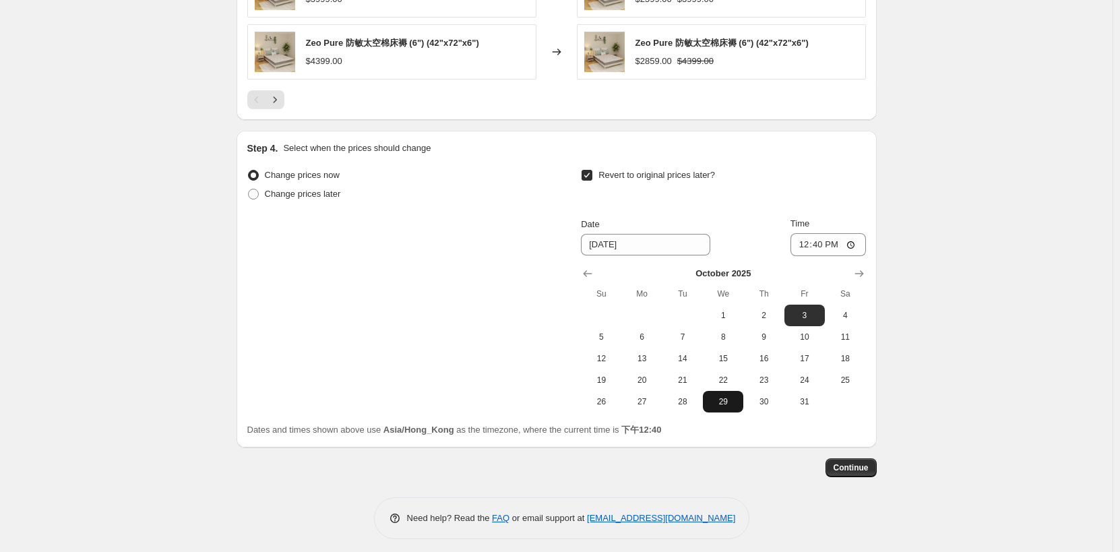
scroll to position [1085, 0]
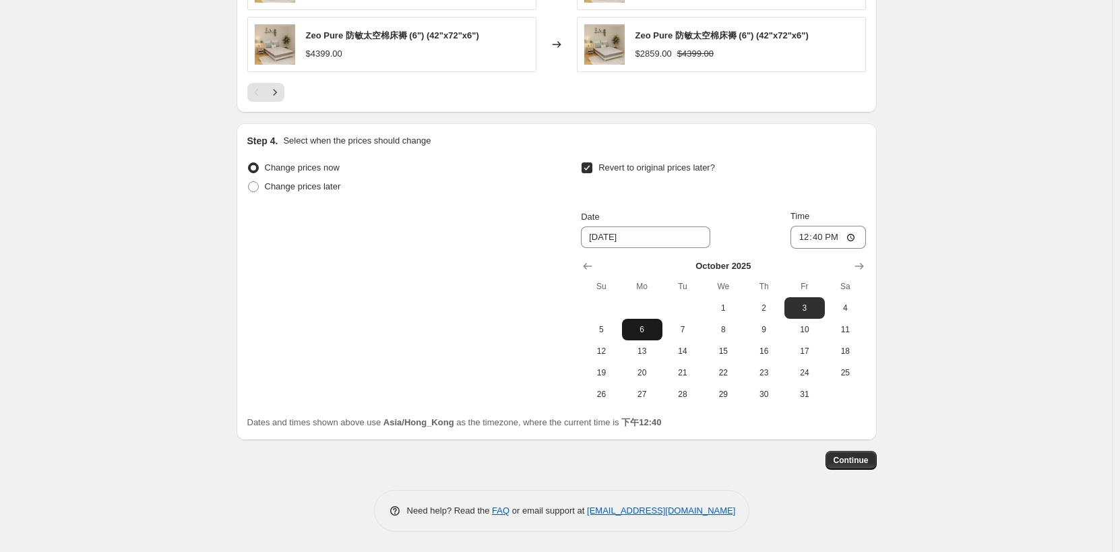
click at [653, 327] on span "6" at bounding box center [642, 329] width 30 height 11
type input "[DATE]"
click at [848, 236] on input "12:40" at bounding box center [827, 237] width 75 height 23
type input "00:00"
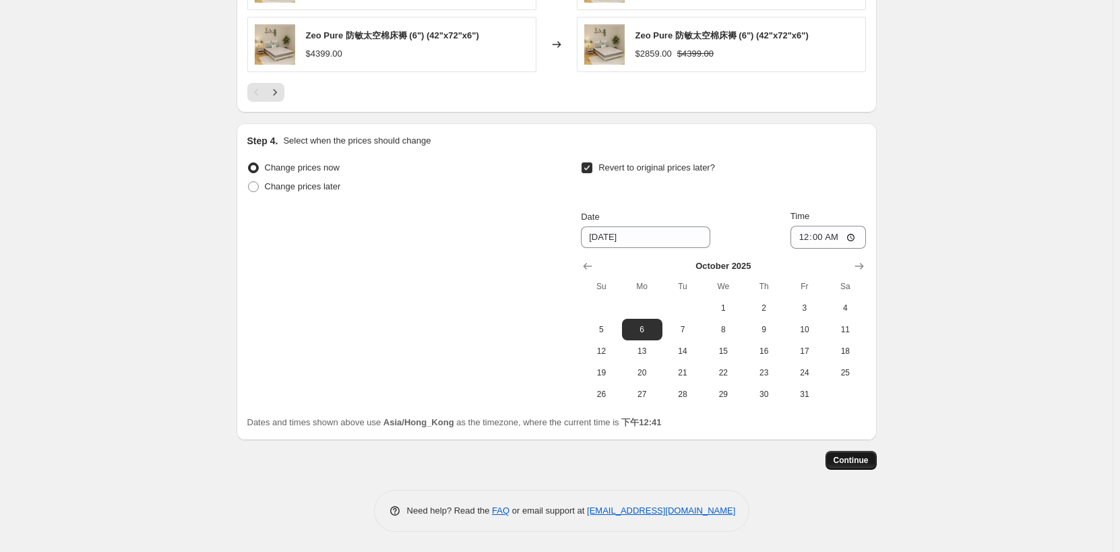
click at [856, 463] on span "Continue" at bounding box center [850, 460] width 35 height 11
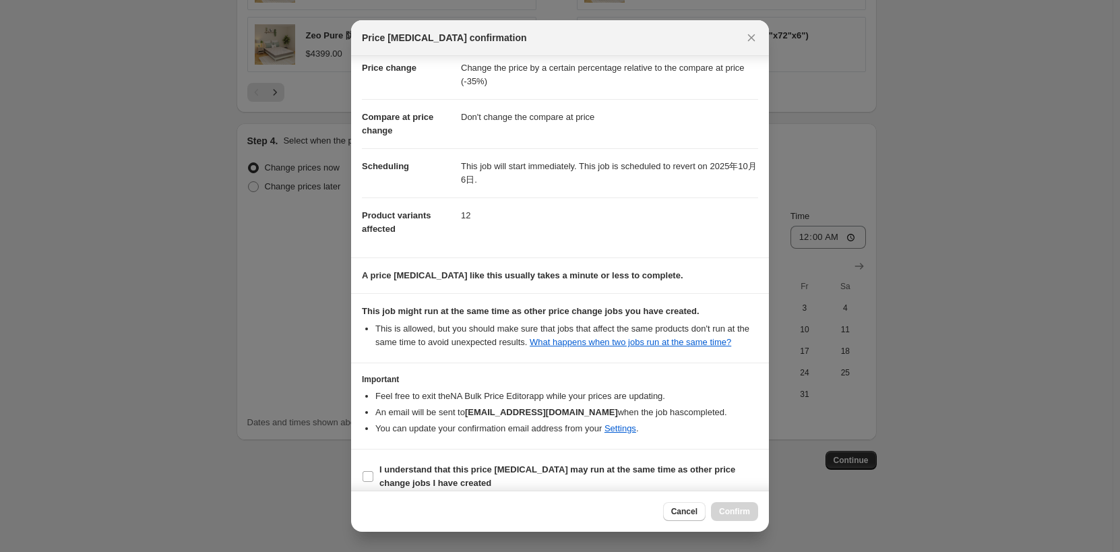
scroll to position [42, 0]
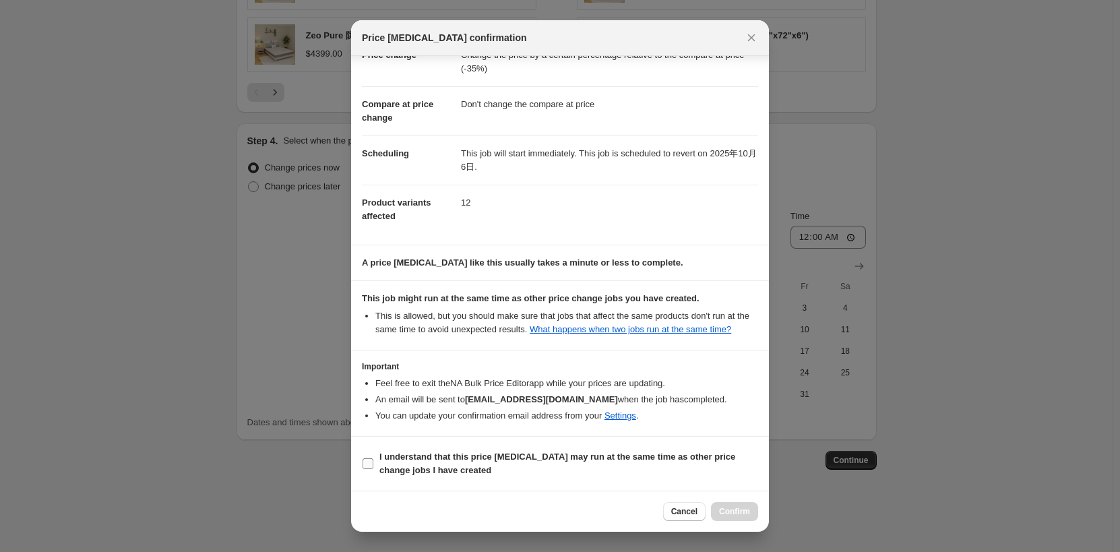
click at [500, 455] on b "I understand that this price [MEDICAL_DATA] may run at the same time as other p…" at bounding box center [557, 463] width 356 height 24
click at [373, 458] on input "I understand that this price [MEDICAL_DATA] may run at the same time as other p…" at bounding box center [367, 463] width 11 height 11
checkbox input "true"
click at [742, 509] on span "Confirm" at bounding box center [734, 511] width 31 height 11
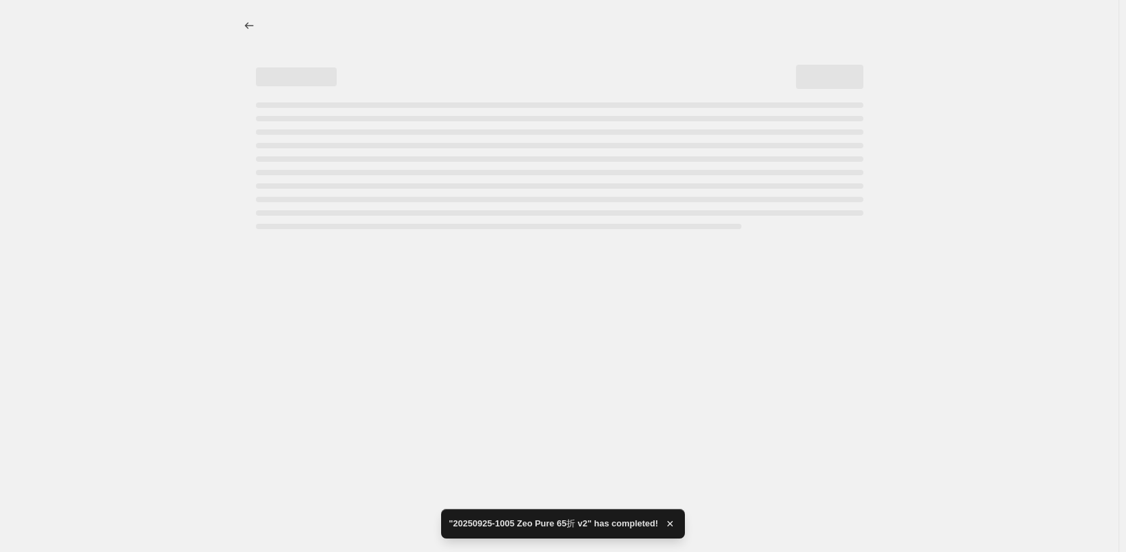
select select "pcap"
select select "no_change"
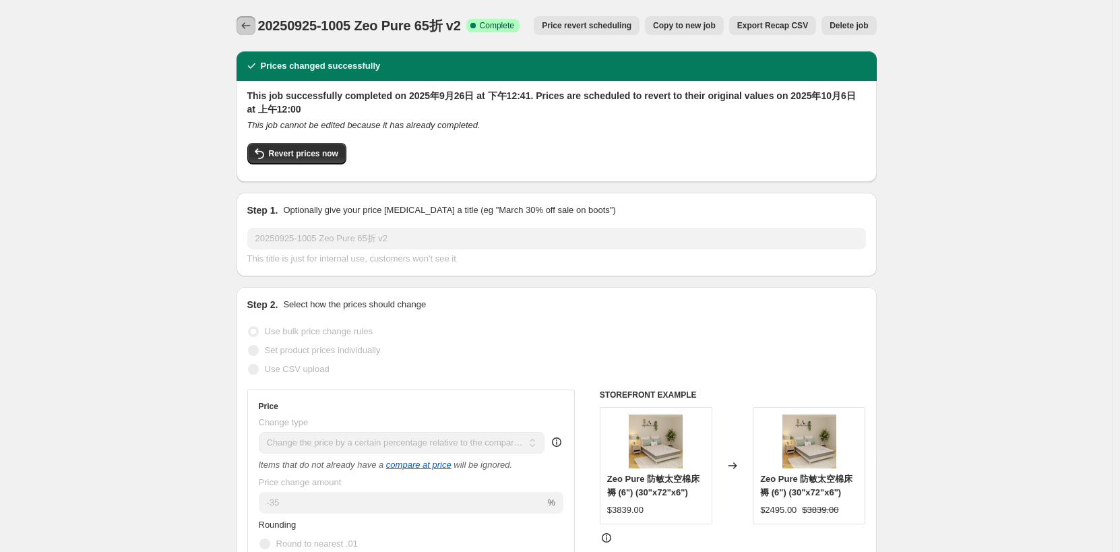
click at [250, 24] on icon "Price change jobs" at bounding box center [245, 25] width 13 height 13
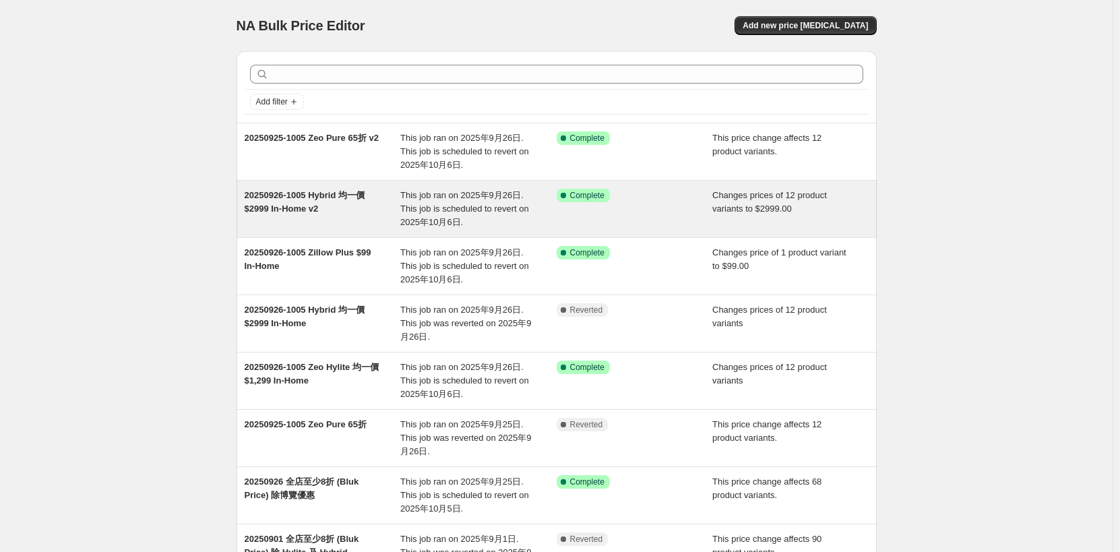
click at [298, 209] on span "20250926-1005 Hybrid 均一價 $2999 In-Home v2" at bounding box center [305, 202] width 120 height 24
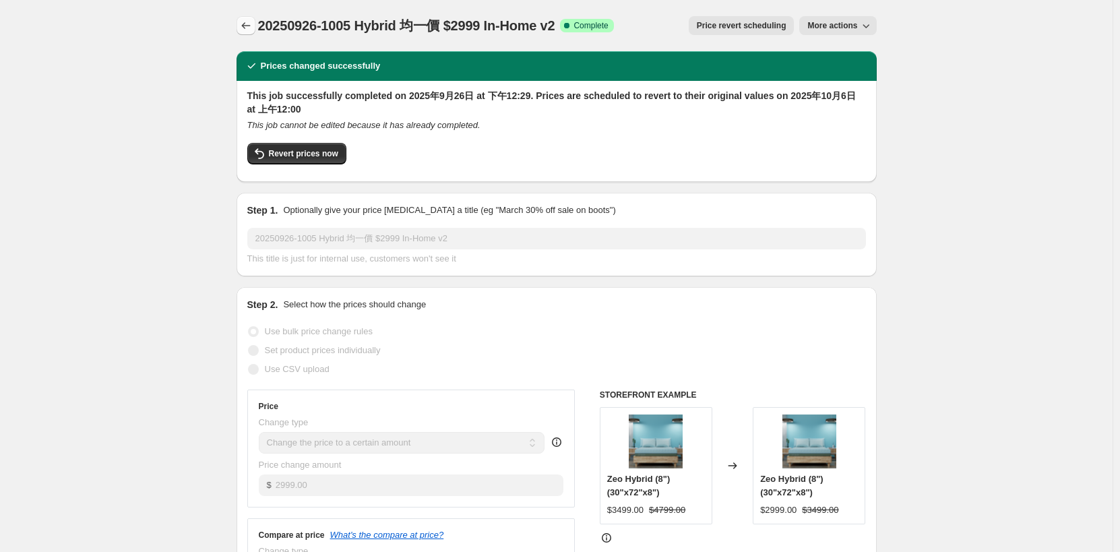
click at [244, 28] on icon "Price change jobs" at bounding box center [245, 25] width 13 height 13
